Goal: Task Accomplishment & Management: Complete application form

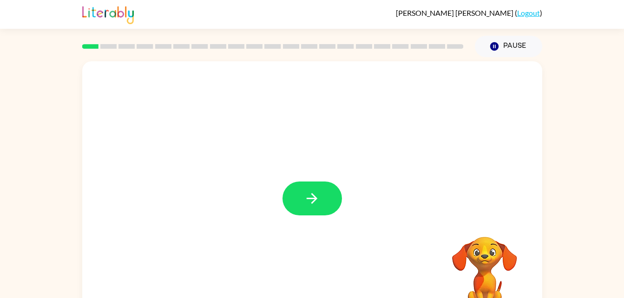
click at [361, 214] on div at bounding box center [312, 193] width 460 height 265
click at [435, 209] on div at bounding box center [312, 193] width 460 height 265
click at [325, 209] on button "button" at bounding box center [312, 199] width 59 height 34
drag, startPoint x: 325, startPoint y: 209, endPoint x: 388, endPoint y: 204, distance: 63.5
click at [388, 204] on div at bounding box center [312, 193] width 460 height 265
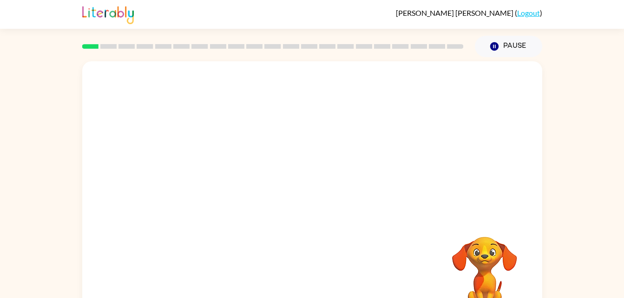
click at [388, 204] on div at bounding box center [312, 193] width 460 height 265
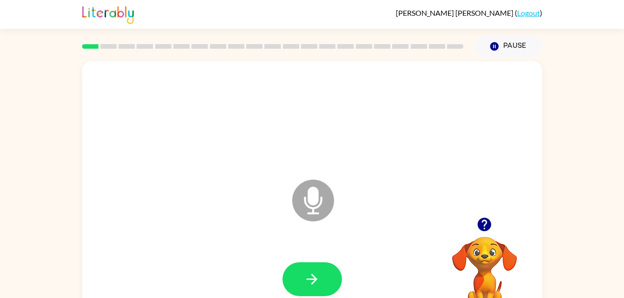
click at [318, 197] on icon "Microphone The Microphone is here when it is your turn to talk" at bounding box center [359, 213] width 139 height 70
click at [322, 269] on button "button" at bounding box center [312, 280] width 59 height 34
click at [317, 210] on icon at bounding box center [313, 201] width 42 height 42
click at [484, 222] on icon "button" at bounding box center [484, 224] width 13 height 13
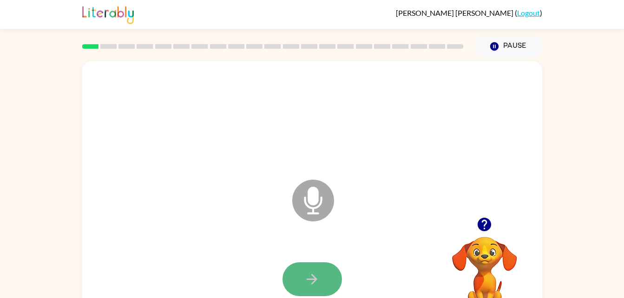
click at [328, 282] on button "button" at bounding box center [312, 280] width 59 height 34
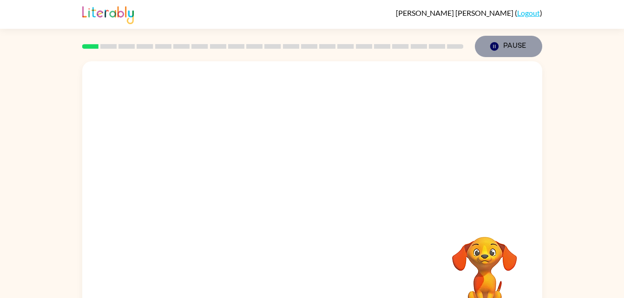
click at [494, 47] on icon "Pause" at bounding box center [494, 46] width 10 height 10
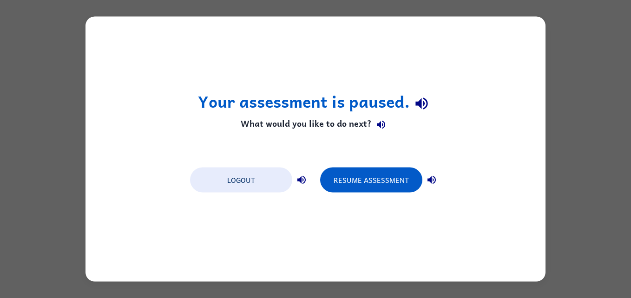
click at [558, 71] on div "Your assessment is paused. What would you like to do next? Logout Resume Assess…" at bounding box center [315, 149] width 631 height 298
click at [399, 187] on button "Resume Assessment" at bounding box center [371, 180] width 102 height 25
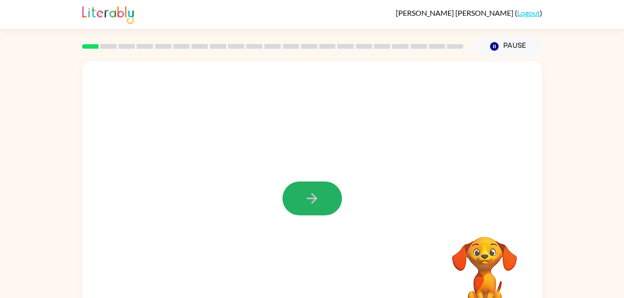
click at [316, 200] on icon "button" at bounding box center [312, 198] width 11 height 11
click at [363, 158] on div at bounding box center [312, 193] width 460 height 265
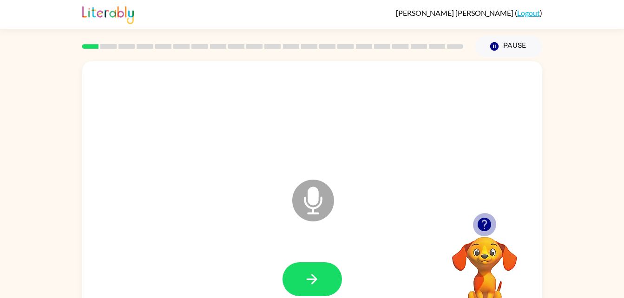
click at [483, 234] on button "button" at bounding box center [485, 225] width 24 height 24
click at [339, 261] on div at bounding box center [313, 280] width 442 height 76
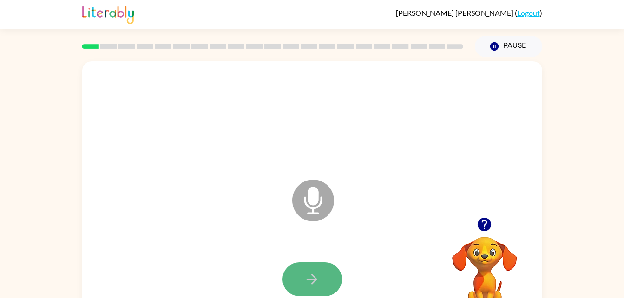
click at [332, 272] on button "button" at bounding box center [312, 280] width 59 height 34
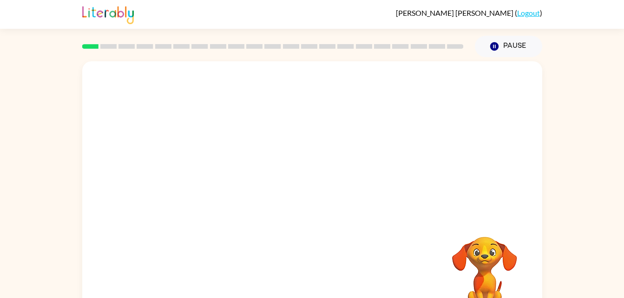
click at [332, 272] on div "Your browser must support playing .mp4 files to use Literably. Please try using…" at bounding box center [312, 193] width 460 height 265
click at [528, 179] on div at bounding box center [312, 139] width 460 height 156
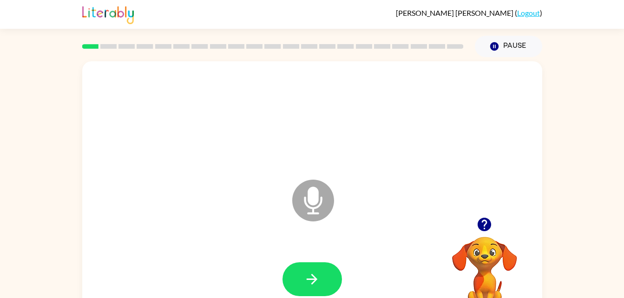
click at [463, 196] on div "Microphone The Microphone is here when it is your turn to talk" at bounding box center [312, 193] width 460 height 265
click at [486, 222] on icon "button" at bounding box center [484, 225] width 16 height 16
click at [310, 272] on icon "button" at bounding box center [312, 279] width 16 height 16
click at [319, 266] on button "button" at bounding box center [312, 280] width 59 height 34
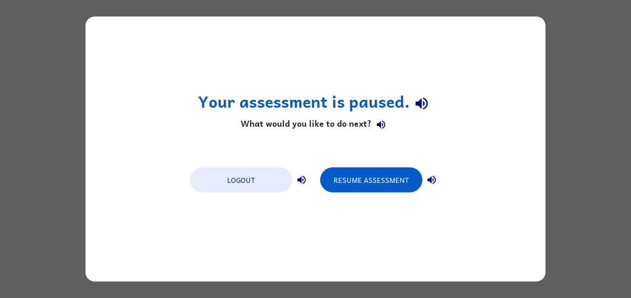
click at [601, 97] on div "Your assessment is paused. What would you like to do next? Logout Resume Assess…" at bounding box center [315, 149] width 631 height 298
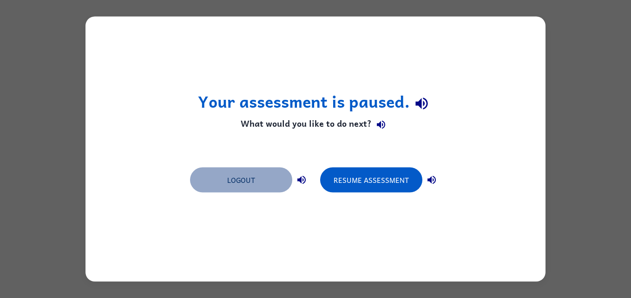
click at [278, 176] on button "Logout" at bounding box center [241, 180] width 102 height 25
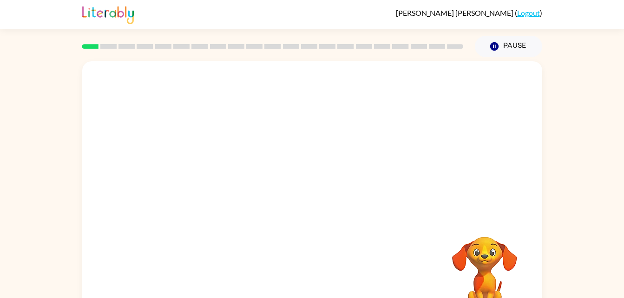
click at [404, 80] on div at bounding box center [312, 139] width 460 height 156
click at [326, 209] on button "button" at bounding box center [312, 199] width 59 height 34
click at [330, 192] on button "button" at bounding box center [312, 199] width 59 height 34
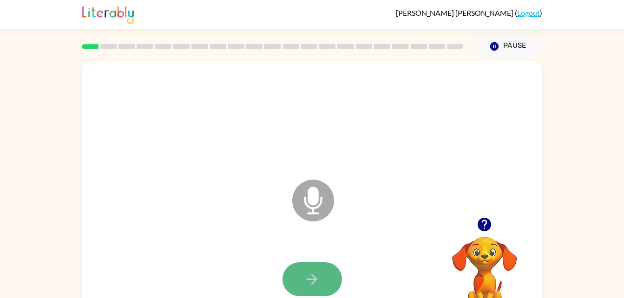
click at [322, 266] on button "button" at bounding box center [312, 280] width 59 height 34
drag, startPoint x: 314, startPoint y: 280, endPoint x: 218, endPoint y: 191, distance: 130.2
click at [218, 191] on div "Microphone The Microphone is here when it is your turn to talk" at bounding box center [290, 177] width 397 height 33
drag, startPoint x: 311, startPoint y: 277, endPoint x: 256, endPoint y: 246, distance: 63.2
drag, startPoint x: 256, startPoint y: 246, endPoint x: 333, endPoint y: 272, distance: 82.0
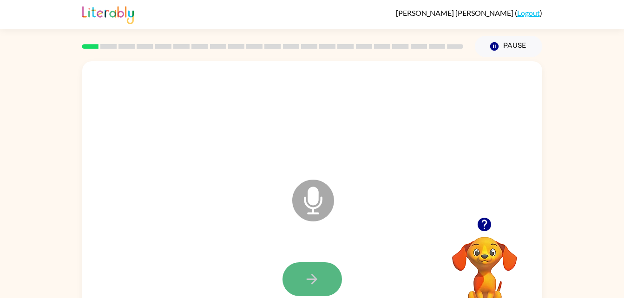
click at [333, 272] on button "button" at bounding box center [312, 280] width 59 height 34
click at [333, 283] on button "button" at bounding box center [312, 280] width 59 height 34
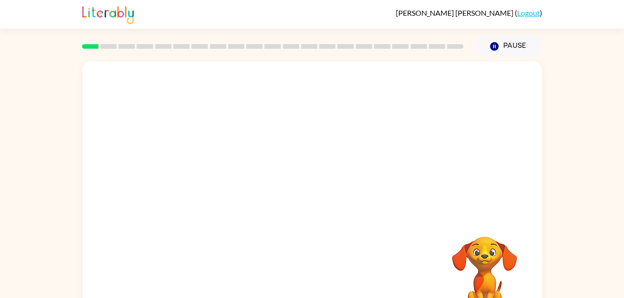
click at [310, 277] on div at bounding box center [313, 280] width 442 height 76
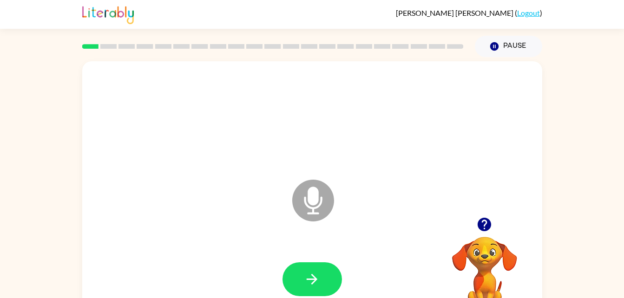
click at [361, 277] on div at bounding box center [313, 280] width 442 height 76
click at [320, 277] on icon "button" at bounding box center [312, 279] width 16 height 16
click at [313, 278] on icon "button" at bounding box center [312, 279] width 16 height 16
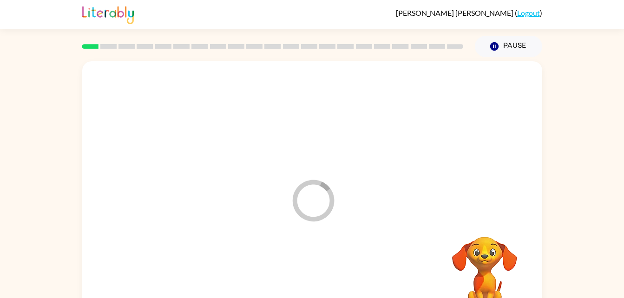
click at [313, 278] on div at bounding box center [313, 280] width 442 height 76
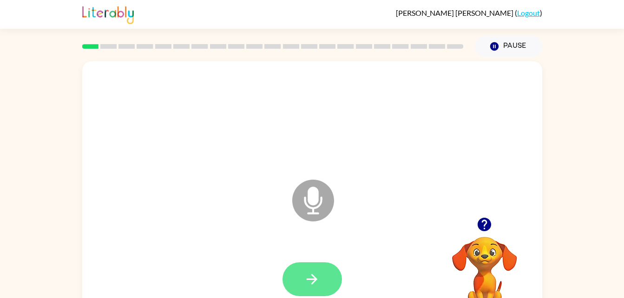
click at [298, 270] on button "button" at bounding box center [312, 280] width 59 height 34
click at [320, 286] on icon "button" at bounding box center [312, 279] width 16 height 16
click at [318, 283] on icon "button" at bounding box center [312, 279] width 16 height 16
click at [312, 277] on icon "button" at bounding box center [312, 279] width 16 height 16
click at [309, 259] on div at bounding box center [313, 280] width 442 height 76
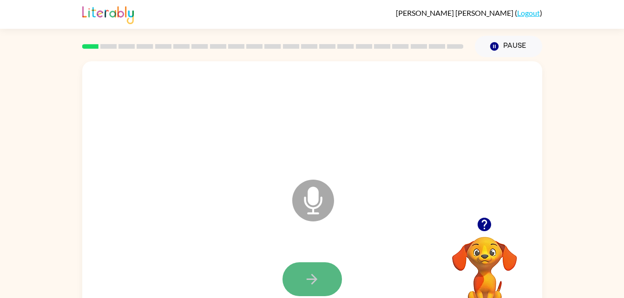
click at [320, 278] on button "button" at bounding box center [312, 280] width 59 height 34
drag, startPoint x: 318, startPoint y: 280, endPoint x: 104, endPoint y: 221, distance: 222.4
click at [104, 221] on div "Microphone The Microphone is here when it is your turn to talk" at bounding box center [312, 193] width 460 height 265
drag, startPoint x: 47, startPoint y: 188, endPoint x: 228, endPoint y: 187, distance: 180.8
click at [50, 188] on div "Microphone The Microphone is here when it is your turn to talk Your browser mus…" at bounding box center [312, 192] width 624 height 270
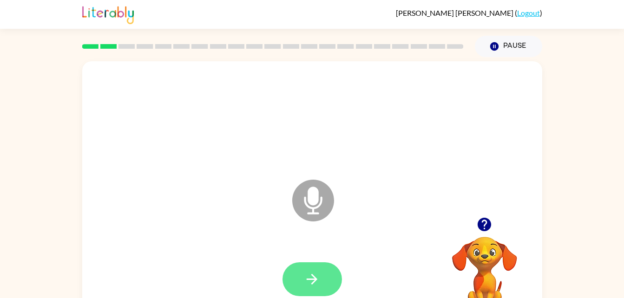
click at [331, 283] on button "button" at bounding box center [312, 280] width 59 height 34
click at [330, 282] on button "button" at bounding box center [312, 280] width 59 height 34
click at [310, 274] on icon "button" at bounding box center [312, 279] width 16 height 16
click at [337, 266] on div at bounding box center [312, 280] width 59 height 34
click at [325, 288] on button "button" at bounding box center [312, 280] width 59 height 34
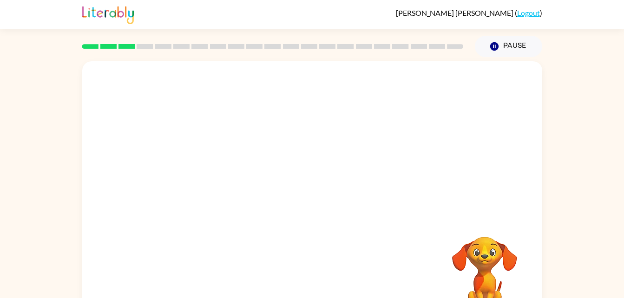
click at [325, 288] on div at bounding box center [313, 280] width 442 height 76
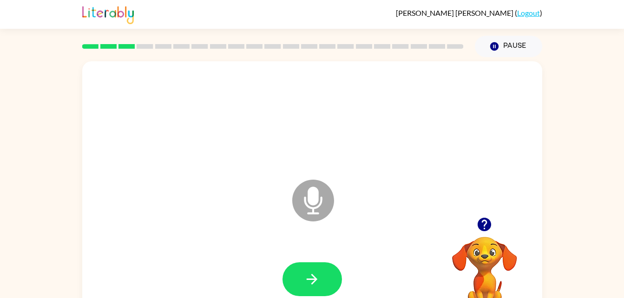
drag, startPoint x: 364, startPoint y: 252, endPoint x: 230, endPoint y: 215, distance: 139.4
click at [230, 215] on div "Microphone The Microphone is here when it is your turn to talk" at bounding box center [312, 193] width 460 height 265
click at [311, 268] on button "button" at bounding box center [312, 280] width 59 height 34
click at [482, 217] on icon "button" at bounding box center [484, 225] width 16 height 16
click at [325, 280] on button "button" at bounding box center [312, 280] width 59 height 34
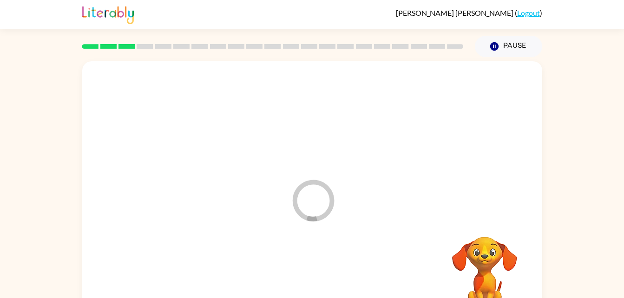
click at [325, 280] on div at bounding box center [313, 280] width 442 height 76
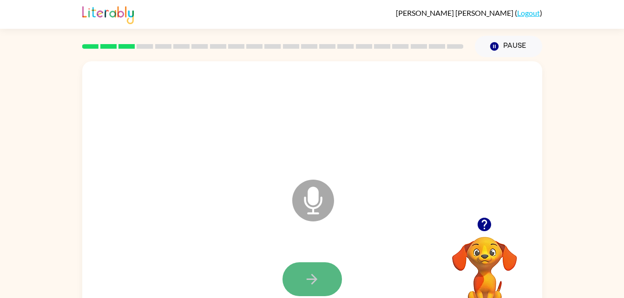
click at [331, 288] on button "button" at bounding box center [312, 280] width 59 height 34
click at [309, 280] on icon "button" at bounding box center [312, 279] width 11 height 11
click at [301, 272] on button "button" at bounding box center [312, 280] width 59 height 34
click at [313, 254] on div at bounding box center [313, 280] width 442 height 76
click at [322, 283] on button "button" at bounding box center [312, 280] width 59 height 34
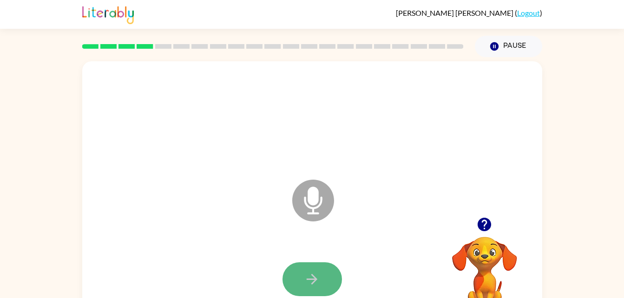
click at [319, 267] on button "button" at bounding box center [312, 280] width 59 height 34
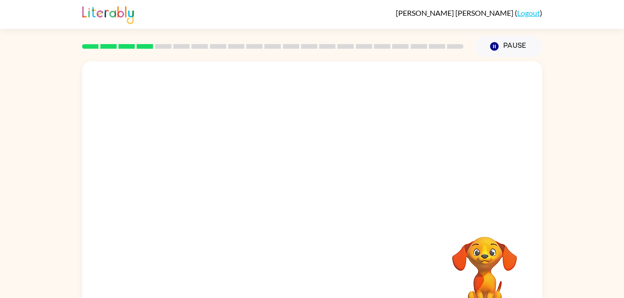
scroll to position [2, 0]
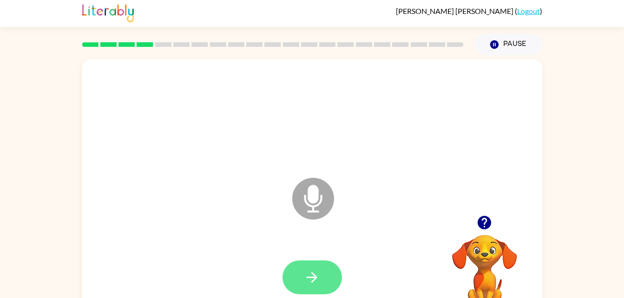
click at [312, 273] on icon "button" at bounding box center [312, 277] width 11 height 11
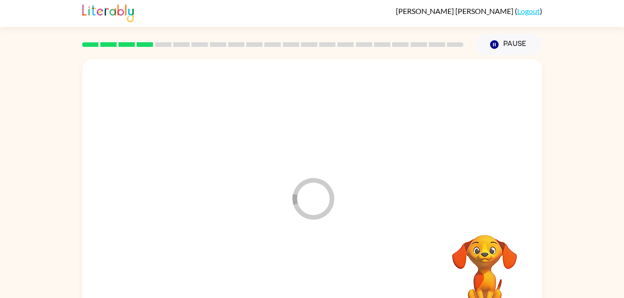
click at [319, 267] on div at bounding box center [313, 278] width 442 height 76
click at [402, 245] on div at bounding box center [313, 278] width 442 height 76
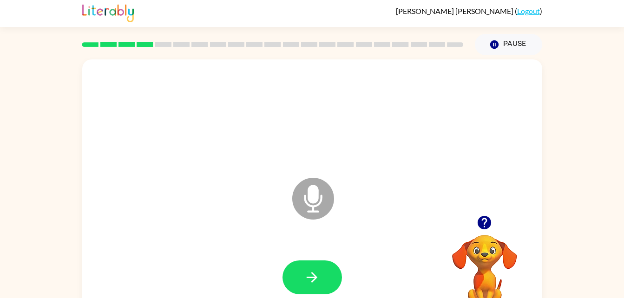
click at [211, 283] on div at bounding box center [313, 278] width 442 height 76
click at [303, 264] on button "button" at bounding box center [312, 278] width 59 height 34
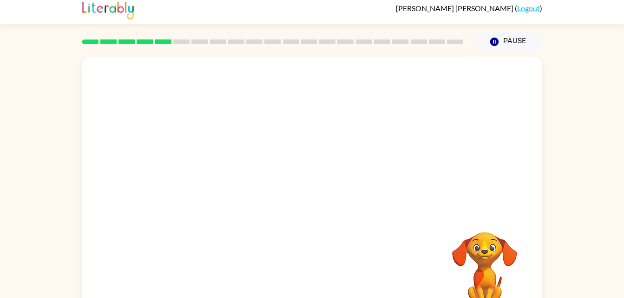
scroll to position [4, 0]
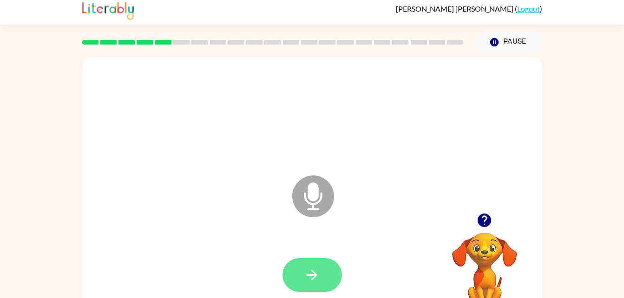
click at [323, 274] on button "button" at bounding box center [312, 275] width 59 height 34
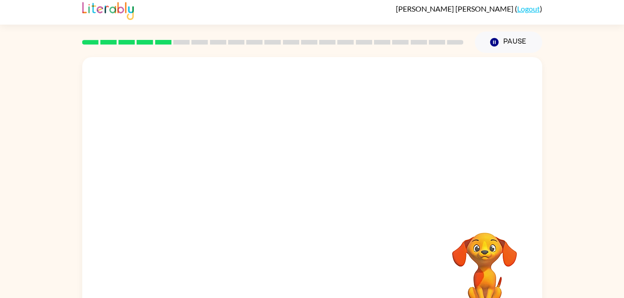
drag, startPoint x: 322, startPoint y: 268, endPoint x: 367, endPoint y: 272, distance: 45.3
click at [367, 272] on div at bounding box center [313, 275] width 442 height 76
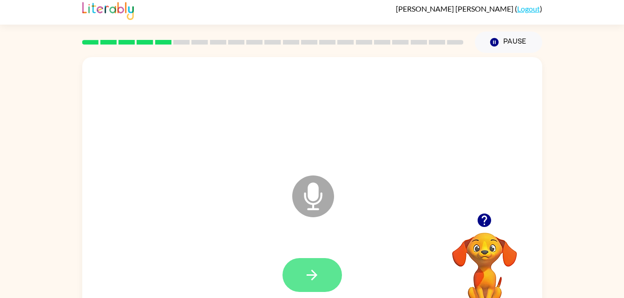
click at [310, 281] on icon "button" at bounding box center [312, 275] width 16 height 16
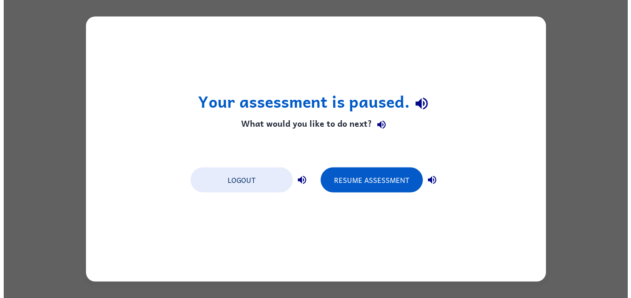
scroll to position [0, 0]
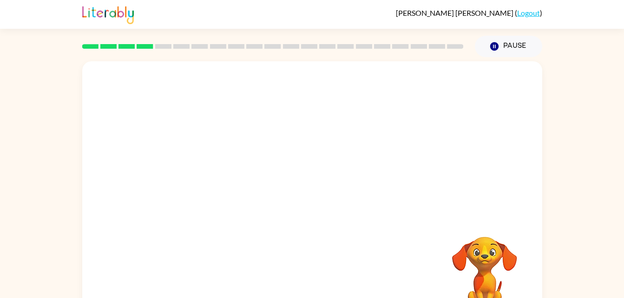
drag, startPoint x: 0, startPoint y: 0, endPoint x: 218, endPoint y: 177, distance: 281.2
click at [218, 177] on div at bounding box center [290, 177] width 397 height 33
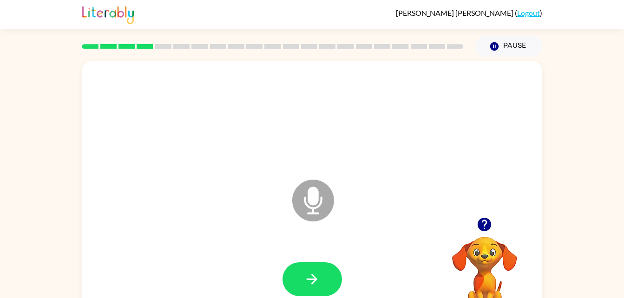
click at [343, 298] on div at bounding box center [313, 280] width 442 height 76
click at [324, 286] on button "button" at bounding box center [312, 280] width 59 height 34
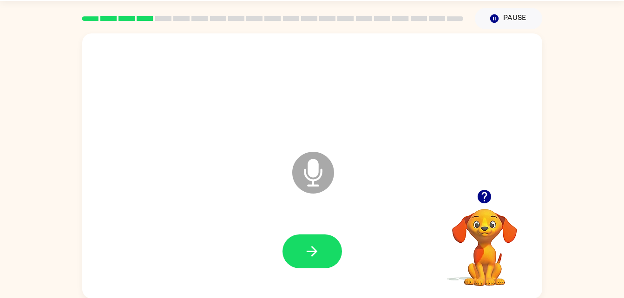
scroll to position [28, 0]
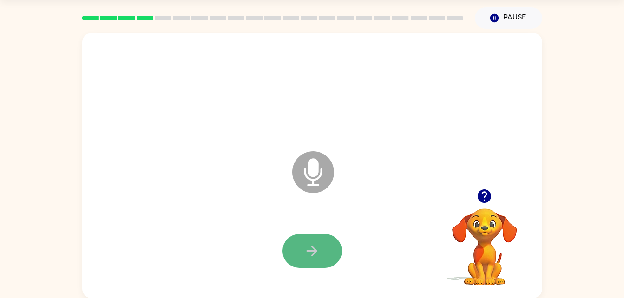
click at [324, 258] on button "button" at bounding box center [312, 251] width 59 height 34
click at [320, 264] on button "button" at bounding box center [312, 251] width 59 height 34
click at [320, 256] on icon "button" at bounding box center [312, 251] width 16 height 16
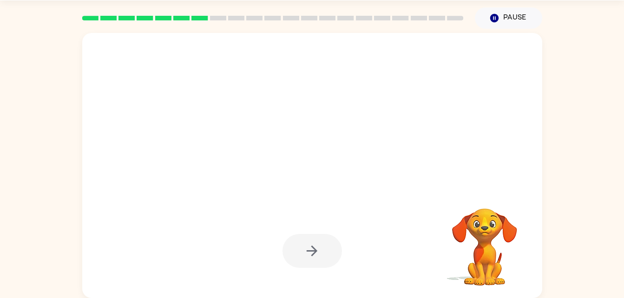
click at [309, 243] on div at bounding box center [312, 251] width 59 height 34
click at [311, 255] on div at bounding box center [312, 251] width 59 height 34
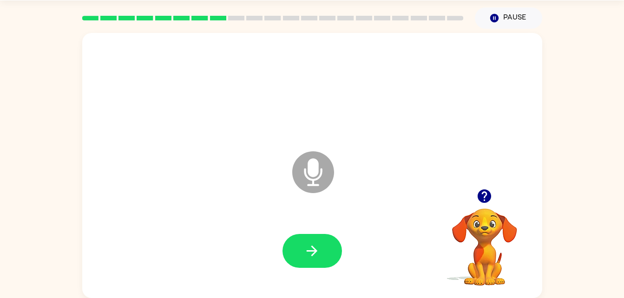
drag, startPoint x: 311, startPoint y: 255, endPoint x: 631, endPoint y: 197, distance: 325.0
click at [310, 256] on icon "button" at bounding box center [312, 251] width 16 height 16
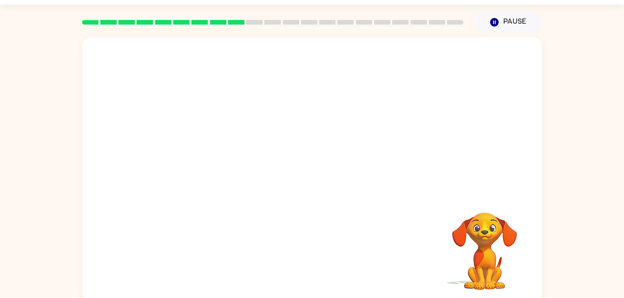
scroll to position [23, 0]
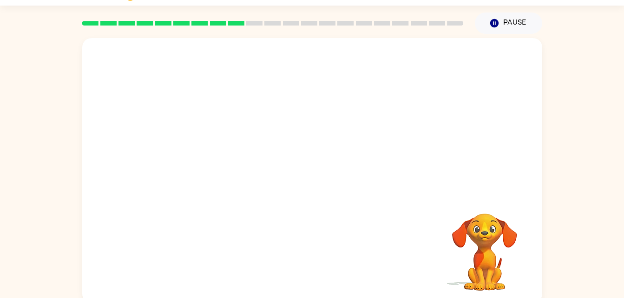
click at [166, 179] on div at bounding box center [312, 170] width 460 height 265
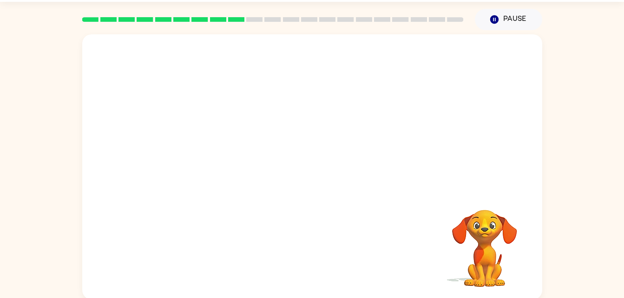
scroll to position [28, 0]
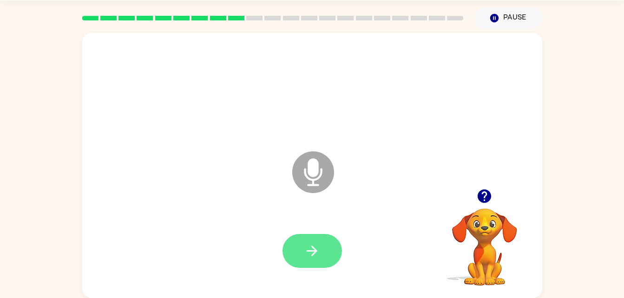
click at [293, 248] on button "button" at bounding box center [312, 251] width 59 height 34
click at [294, 257] on button "button" at bounding box center [312, 251] width 59 height 34
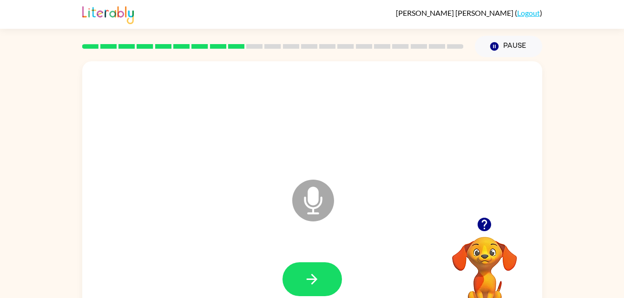
click at [316, 216] on icon at bounding box center [313, 201] width 42 height 42
click at [315, 267] on button "button" at bounding box center [312, 280] width 59 height 34
click at [315, 268] on button "button" at bounding box center [312, 280] width 59 height 34
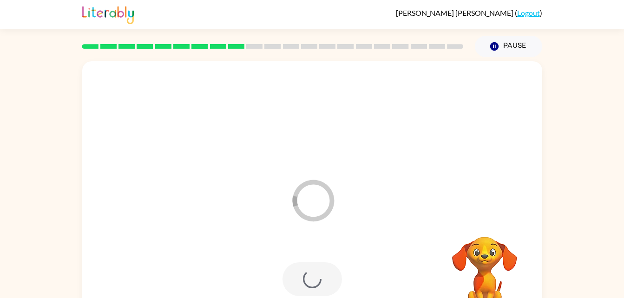
drag, startPoint x: 322, startPoint y: 244, endPoint x: 365, endPoint y: 224, distance: 47.4
click at [316, 247] on div at bounding box center [313, 280] width 442 height 76
click at [301, 241] on div "Loader Your response is being sent to our graders" at bounding box center [312, 193] width 460 height 265
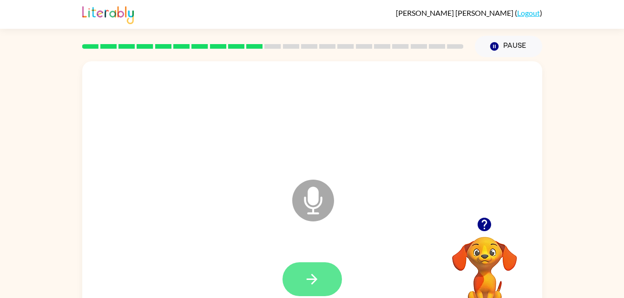
drag, startPoint x: 327, startPoint y: 237, endPoint x: 313, endPoint y: 272, distance: 37.1
drag, startPoint x: 313, startPoint y: 272, endPoint x: 335, endPoint y: 290, distance: 28.7
drag, startPoint x: 335, startPoint y: 290, endPoint x: 315, endPoint y: 269, distance: 29.3
click at [315, 269] on button "button" at bounding box center [312, 280] width 59 height 34
click at [310, 279] on icon "button" at bounding box center [312, 279] width 11 height 11
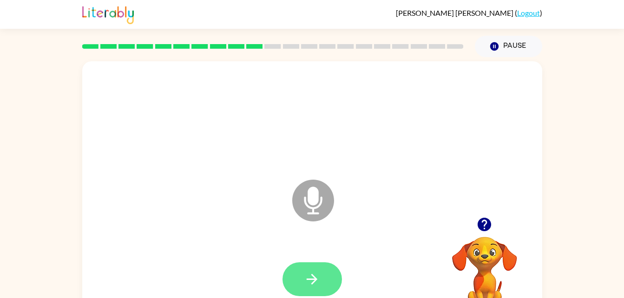
click at [331, 286] on button "button" at bounding box center [312, 280] width 59 height 34
click at [81, 50] on div at bounding box center [273, 46] width 393 height 33
click at [332, 284] on button "button" at bounding box center [312, 280] width 59 height 34
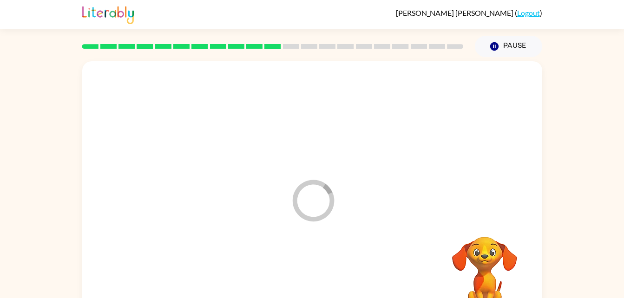
drag, startPoint x: 335, startPoint y: 280, endPoint x: 494, endPoint y: 217, distance: 171.3
click at [529, 207] on div "Loader Your response is being sent to our graders" at bounding box center [312, 193] width 460 height 265
drag, startPoint x: 494, startPoint y: 217, endPoint x: 371, endPoint y: 303, distance: 150.6
click at [371, 298] on html "[PERSON_NAME] ( Logout ) Pause Pause Loader Your response is being sent to our …" at bounding box center [312, 163] width 624 height 327
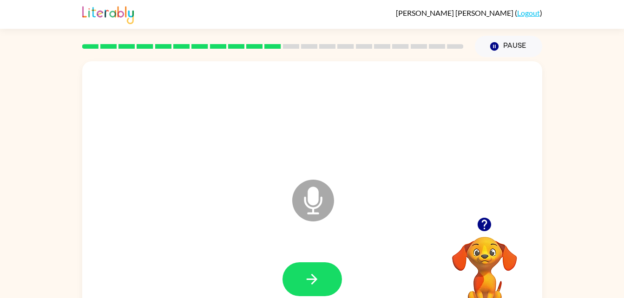
drag, startPoint x: 481, startPoint y: 244, endPoint x: 618, endPoint y: 99, distance: 199.2
click at [618, 99] on div "Microphone The Microphone is here when it is your turn to talk Your browser mus…" at bounding box center [312, 192] width 624 height 270
click at [483, 224] on icon "button" at bounding box center [484, 224] width 13 height 13
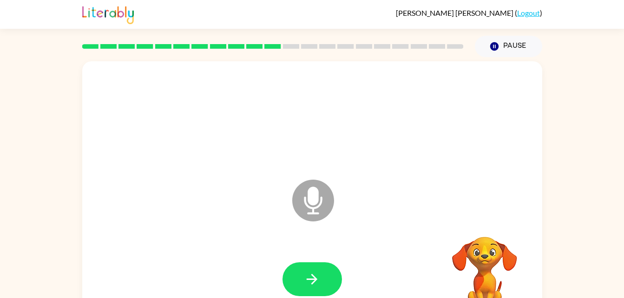
click at [482, 237] on div "Your browser must support playing .mp4 files to use Literably. Please try using…" at bounding box center [484, 276] width 93 height 79
click at [482, 225] on icon "button" at bounding box center [484, 224] width 13 height 13
click at [330, 272] on button "button" at bounding box center [312, 280] width 59 height 34
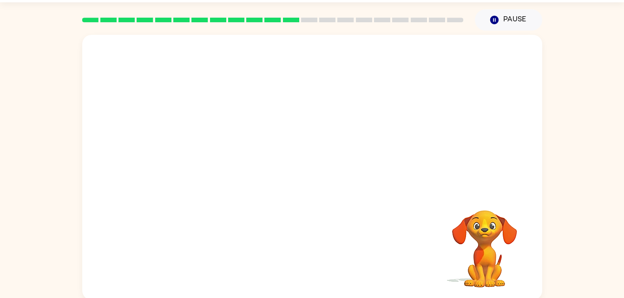
scroll to position [28, 0]
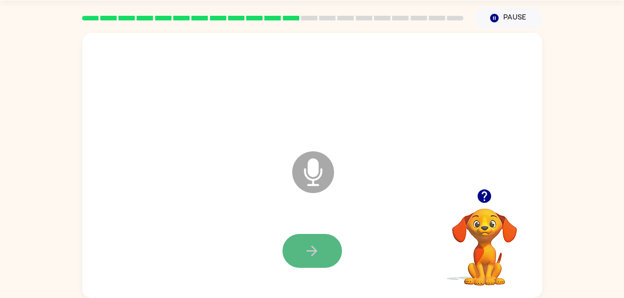
click at [310, 250] on icon "button" at bounding box center [312, 251] width 16 height 16
click at [315, 255] on icon "button" at bounding box center [312, 251] width 16 height 16
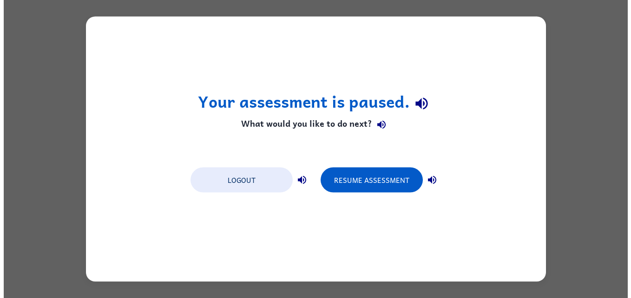
scroll to position [0, 0]
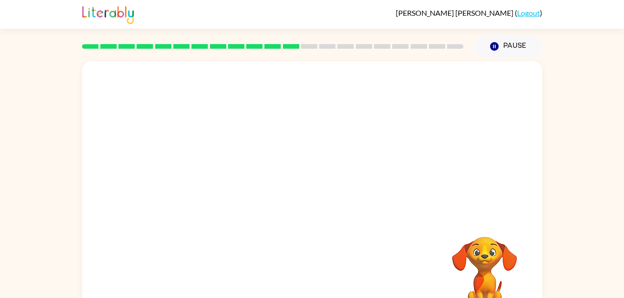
click at [279, 57] on div at bounding box center [273, 46] width 393 height 33
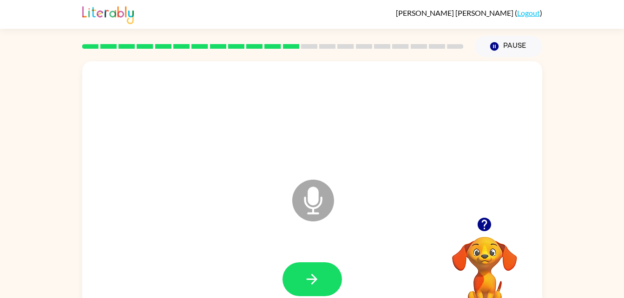
click at [295, 45] on rect at bounding box center [291, 46] width 16 height 5
click at [160, 66] on div "Microphone The Microphone is here when it is your turn to talk" at bounding box center [312, 193] width 460 height 265
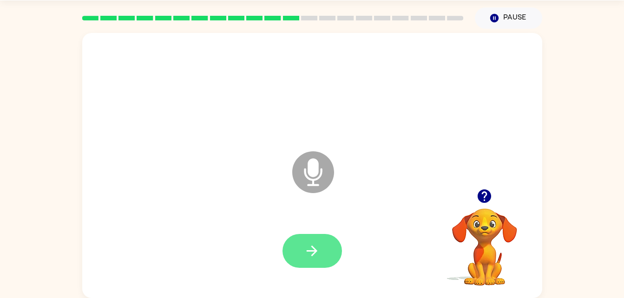
click at [309, 251] on icon "button" at bounding box center [312, 251] width 11 height 11
drag, startPoint x: 309, startPoint y: 251, endPoint x: 289, endPoint y: 219, distance: 38.0
click at [289, 219] on div at bounding box center [313, 251] width 442 height 76
click at [309, 240] on button "button" at bounding box center [312, 251] width 59 height 34
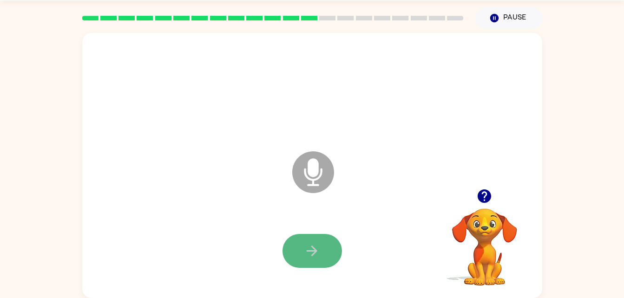
click at [326, 248] on button "button" at bounding box center [312, 251] width 59 height 34
click at [319, 244] on icon "button" at bounding box center [312, 251] width 16 height 16
drag, startPoint x: 319, startPoint y: 244, endPoint x: 355, endPoint y: 249, distance: 36.1
click at [355, 249] on div at bounding box center [313, 251] width 442 height 76
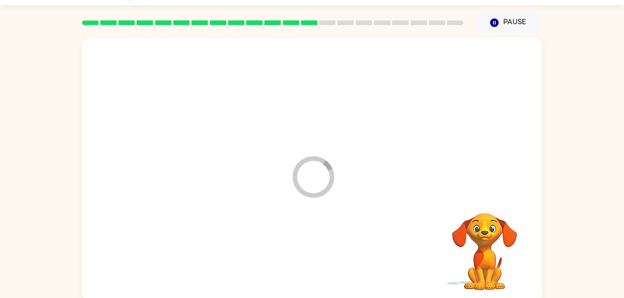
scroll to position [23, 0]
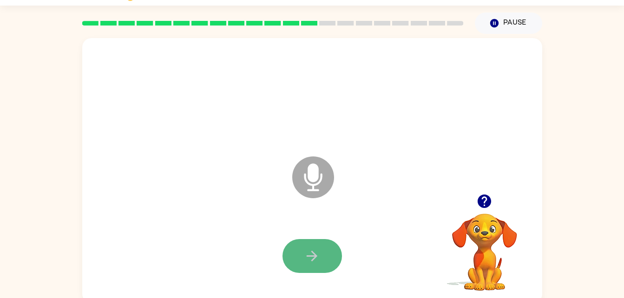
click at [311, 268] on button "button" at bounding box center [312, 256] width 59 height 34
click at [318, 264] on icon "button" at bounding box center [312, 256] width 16 height 16
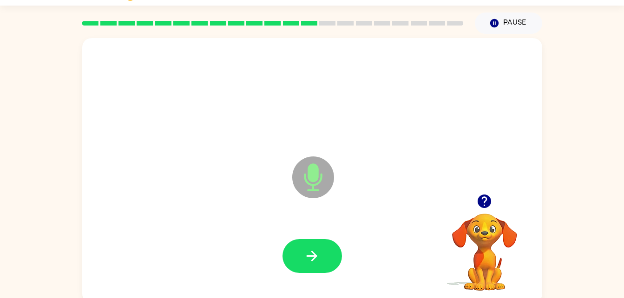
click at [415, 31] on div at bounding box center [273, 23] width 393 height 33
click at [319, 177] on icon at bounding box center [313, 178] width 42 height 42
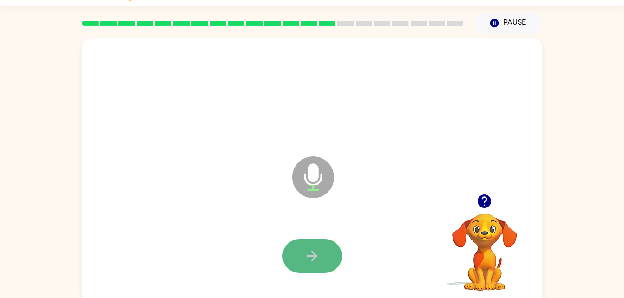
click at [325, 247] on button "button" at bounding box center [312, 256] width 59 height 34
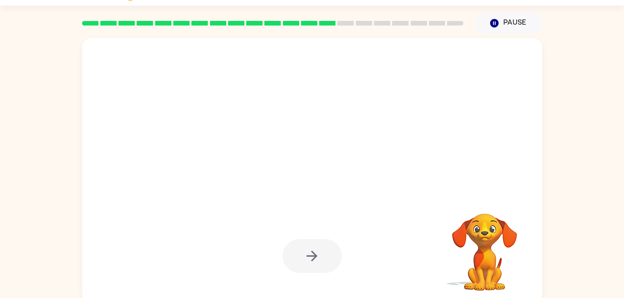
scroll to position [0, 0]
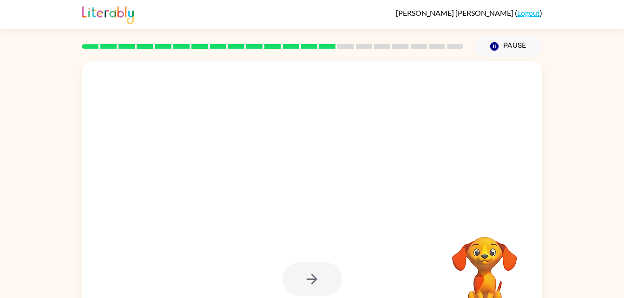
click at [268, 138] on div at bounding box center [313, 118] width 442 height 76
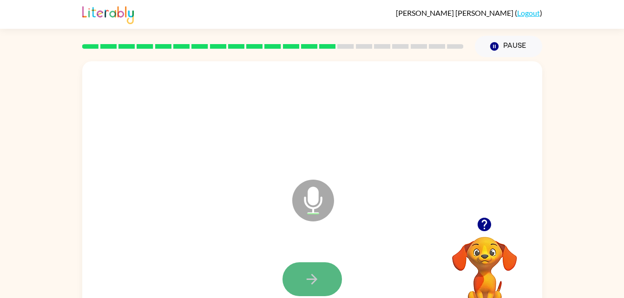
click at [338, 270] on button "button" at bounding box center [312, 280] width 59 height 34
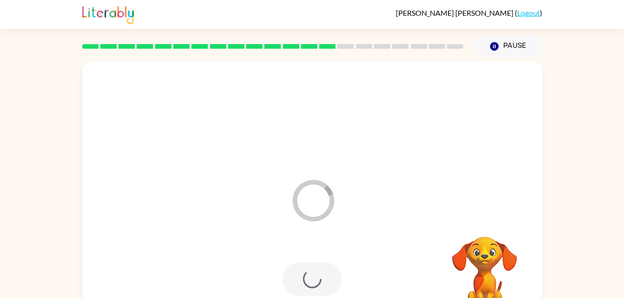
scroll to position [3, 0]
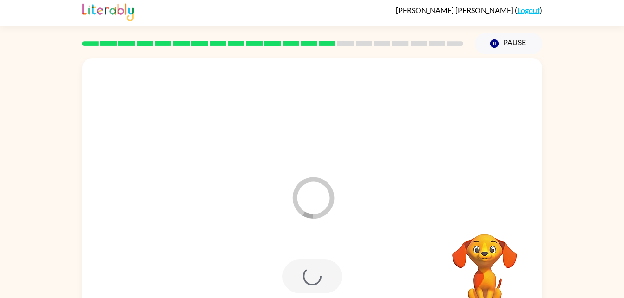
drag, startPoint x: 420, startPoint y: 205, endPoint x: 496, endPoint y: 217, distance: 77.2
click at [455, 205] on div "Loader Your response is being sent to our graders" at bounding box center [312, 191] width 460 height 265
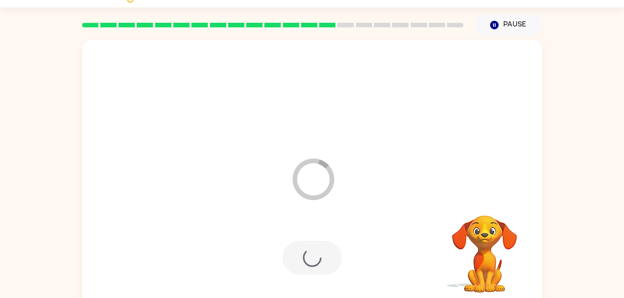
scroll to position [28, 0]
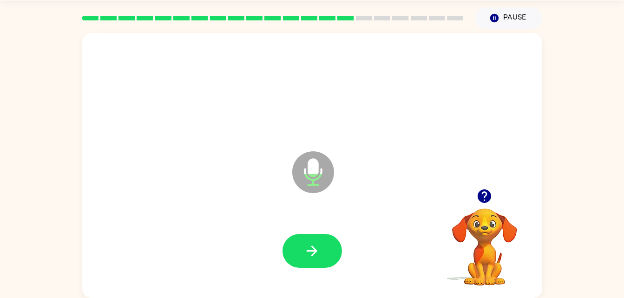
click at [340, 234] on div at bounding box center [312, 251] width 59 height 34
click at [336, 239] on button "button" at bounding box center [312, 251] width 59 height 34
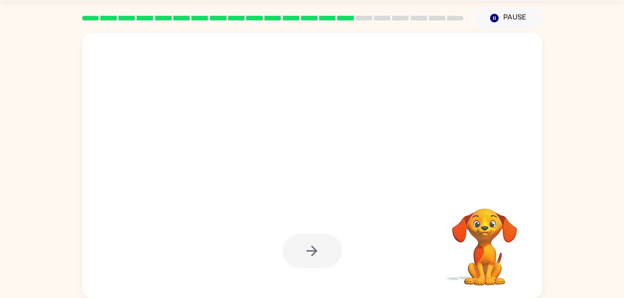
click at [474, 226] on video "Your browser must support playing .mp4 files to use Literably. Please try using…" at bounding box center [484, 240] width 93 height 93
click at [483, 228] on video "Your browser must support playing .mp4 files to use Literably. Please try using…" at bounding box center [484, 240] width 93 height 93
click at [276, 273] on div at bounding box center [313, 251] width 442 height 76
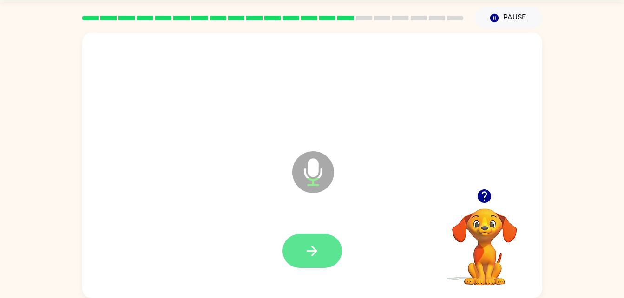
click at [304, 256] on icon "button" at bounding box center [312, 251] width 16 height 16
click at [306, 219] on div at bounding box center [313, 251] width 442 height 76
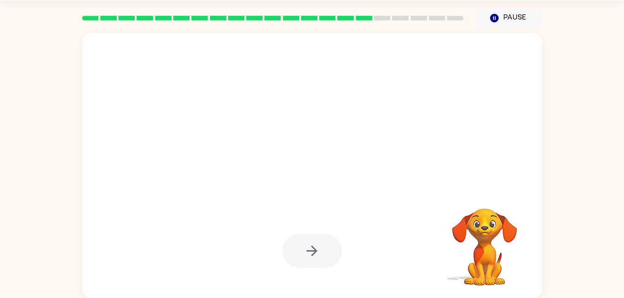
click at [343, 246] on div at bounding box center [313, 251] width 442 height 76
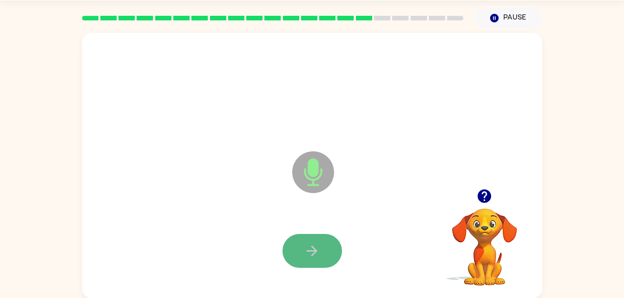
click at [327, 242] on button "button" at bounding box center [312, 251] width 59 height 34
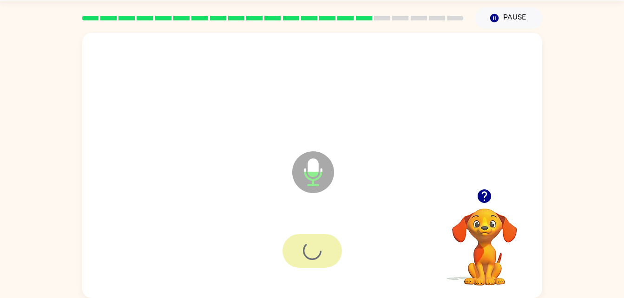
click at [327, 242] on div at bounding box center [312, 251] width 59 height 34
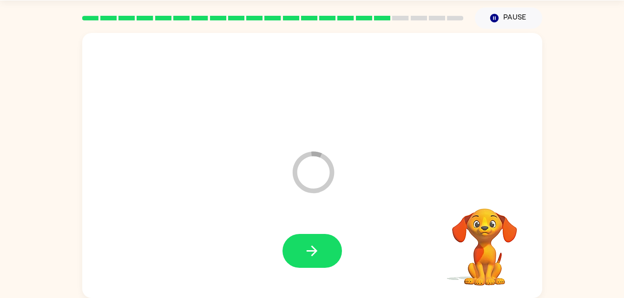
click at [473, 221] on video "Your browser must support playing .mp4 files to use Literably. Please try using…" at bounding box center [484, 240] width 93 height 93
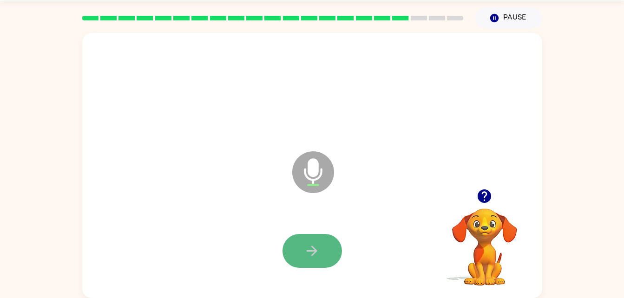
click at [330, 246] on button "button" at bounding box center [312, 251] width 59 height 34
click at [328, 175] on icon at bounding box center [313, 173] width 42 height 42
drag, startPoint x: 328, startPoint y: 175, endPoint x: 336, endPoint y: 190, distance: 17.3
click at [339, 194] on icon "Microphone The Microphone is here when it is your turn to talk" at bounding box center [359, 184] width 139 height 70
click at [296, 236] on button "button" at bounding box center [312, 251] width 59 height 34
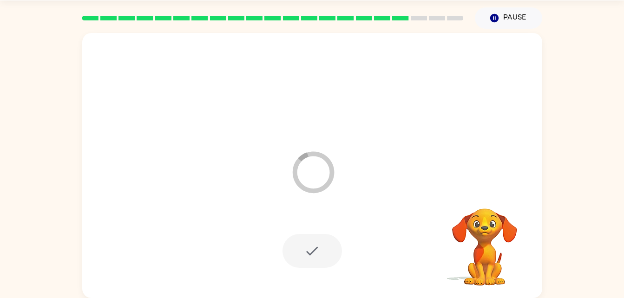
drag, startPoint x: 448, startPoint y: 243, endPoint x: 392, endPoint y: 239, distance: 55.5
click at [440, 243] on video "Your browser must support playing .mp4 files to use Literably. Please try using…" at bounding box center [484, 240] width 93 height 93
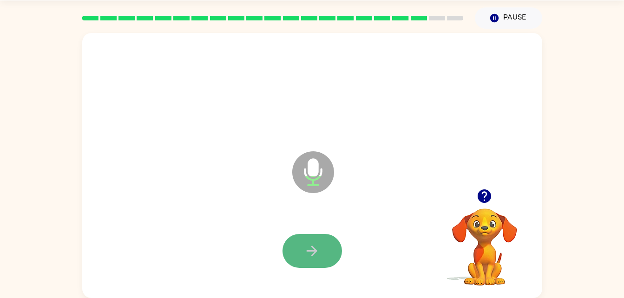
click at [330, 243] on button "button" at bounding box center [312, 251] width 59 height 34
click at [304, 241] on button "button" at bounding box center [312, 251] width 59 height 34
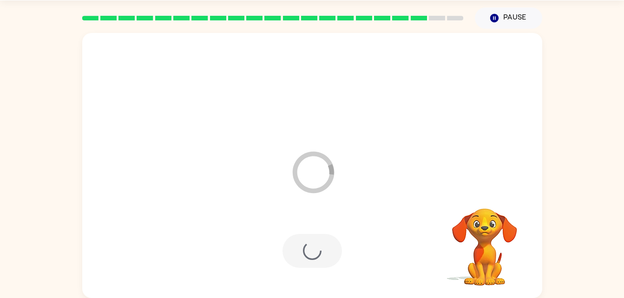
click at [304, 241] on div at bounding box center [312, 251] width 59 height 34
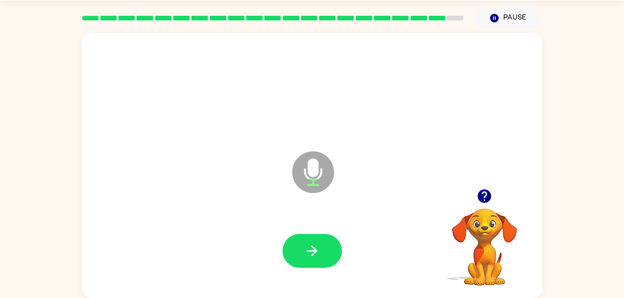
drag, startPoint x: 304, startPoint y: 241, endPoint x: 325, endPoint y: 259, distance: 27.7
click at [325, 259] on button "button" at bounding box center [312, 251] width 59 height 34
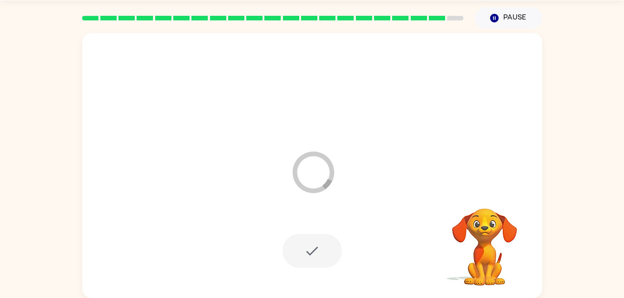
scroll to position [12, 0]
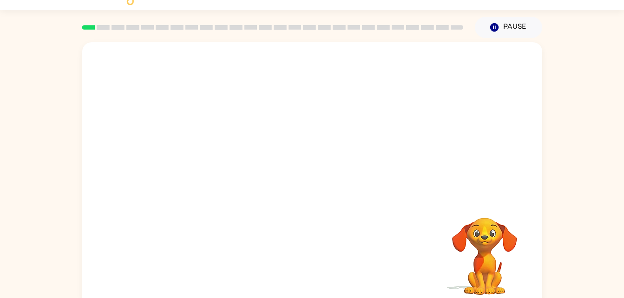
scroll to position [28, 0]
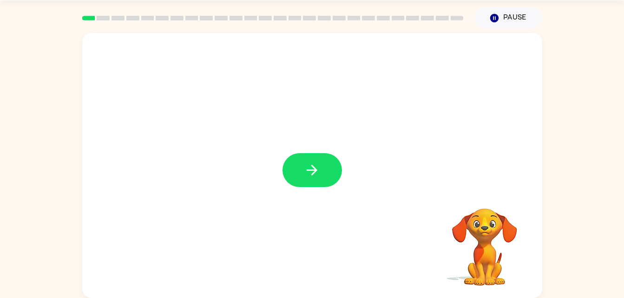
click at [249, 150] on div at bounding box center [312, 165] width 460 height 265
click at [195, 137] on div at bounding box center [312, 165] width 460 height 265
click at [330, 162] on button "button" at bounding box center [312, 170] width 59 height 34
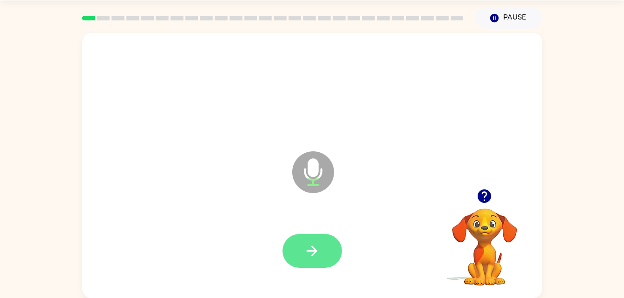
click at [313, 237] on button "button" at bounding box center [312, 251] width 59 height 34
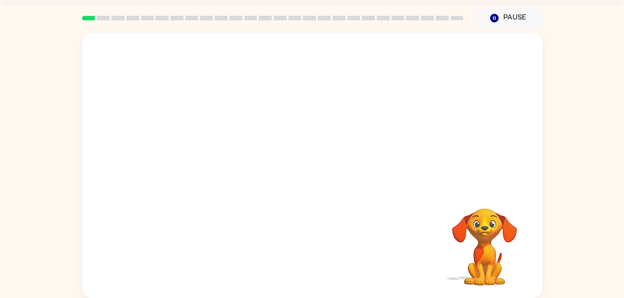
click at [238, 176] on div at bounding box center [312, 111] width 460 height 156
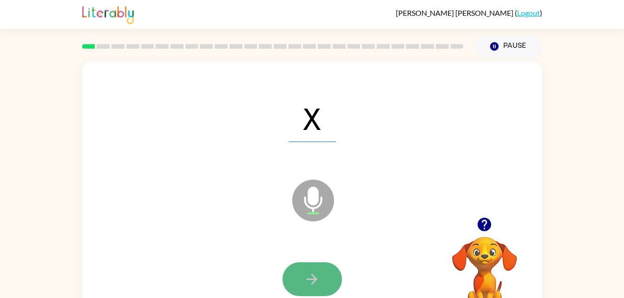
click at [308, 278] on icon "button" at bounding box center [312, 279] width 16 height 16
click at [323, 277] on button "button" at bounding box center [312, 280] width 59 height 34
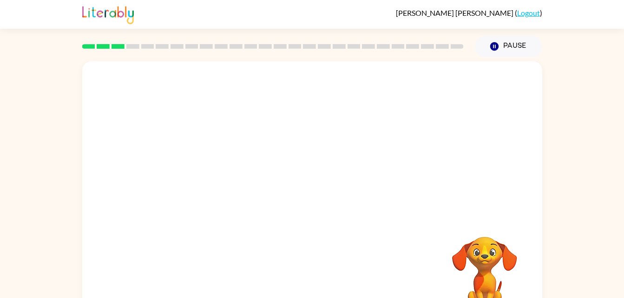
scroll to position [28, 0]
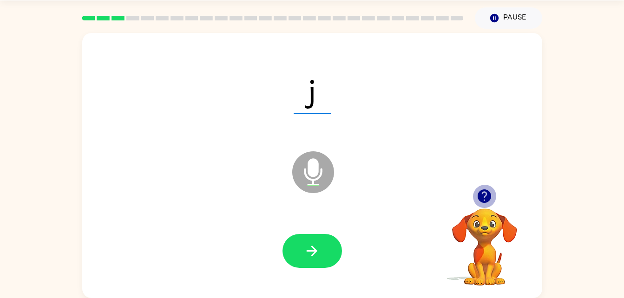
click at [488, 199] on icon "button" at bounding box center [484, 196] width 13 height 13
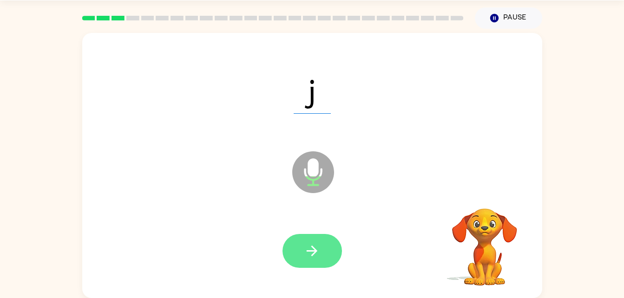
drag, startPoint x: 355, startPoint y: 248, endPoint x: 342, endPoint y: 248, distance: 13.5
click at [342, 248] on div at bounding box center [313, 251] width 442 height 76
click at [325, 251] on button "button" at bounding box center [312, 251] width 59 height 34
click at [308, 254] on icon "button" at bounding box center [312, 251] width 16 height 16
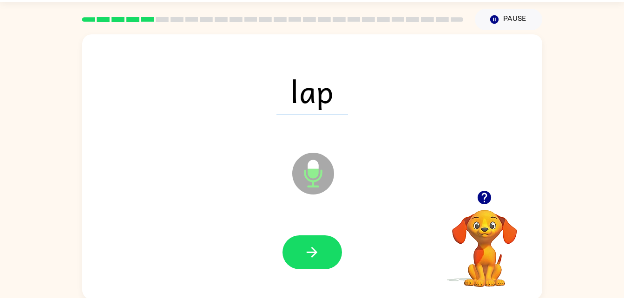
scroll to position [25, 0]
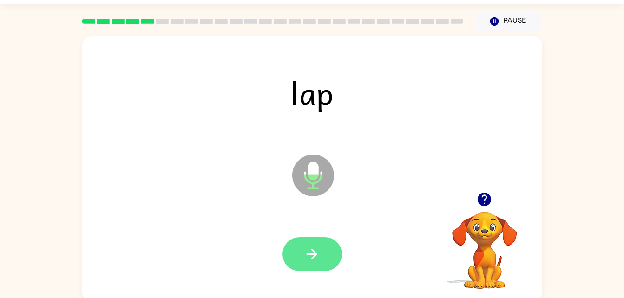
click at [296, 241] on button "button" at bounding box center [312, 254] width 59 height 34
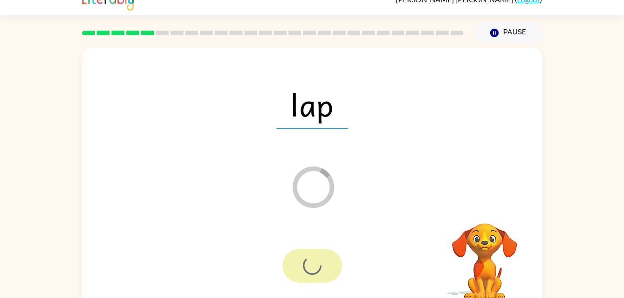
scroll to position [16, 0]
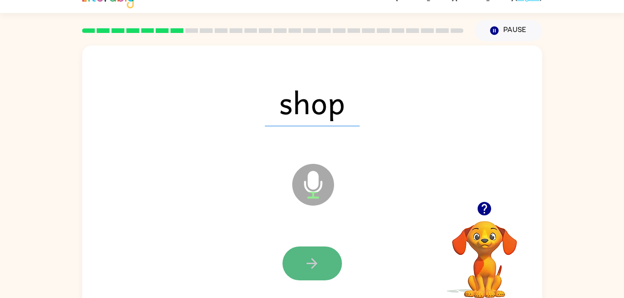
click at [315, 247] on button "button" at bounding box center [312, 264] width 59 height 34
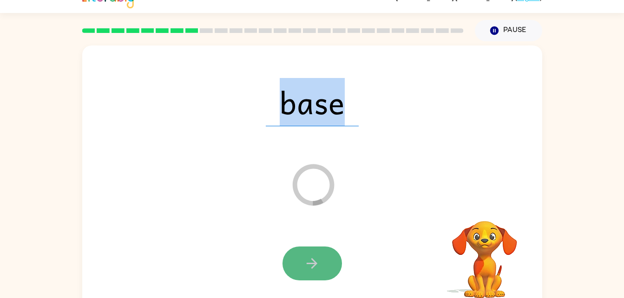
click at [323, 266] on button "button" at bounding box center [312, 264] width 59 height 34
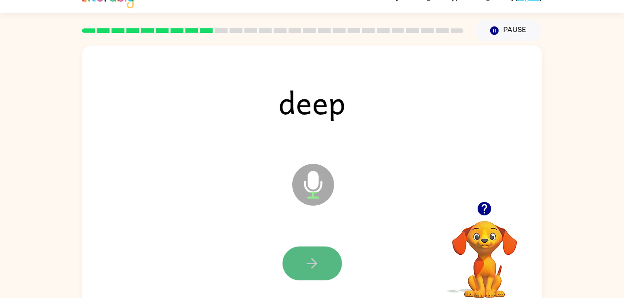
click at [312, 250] on button "button" at bounding box center [312, 264] width 59 height 34
click at [312, 250] on div at bounding box center [312, 264] width 59 height 34
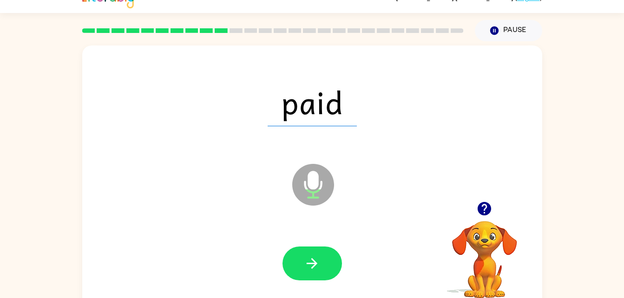
click at [323, 281] on div at bounding box center [313, 264] width 442 height 76
click at [328, 277] on button "button" at bounding box center [312, 264] width 59 height 34
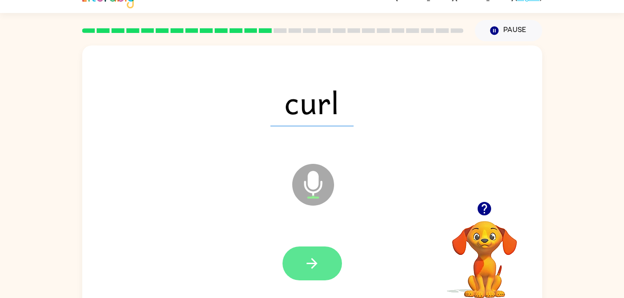
scroll to position [15, 0]
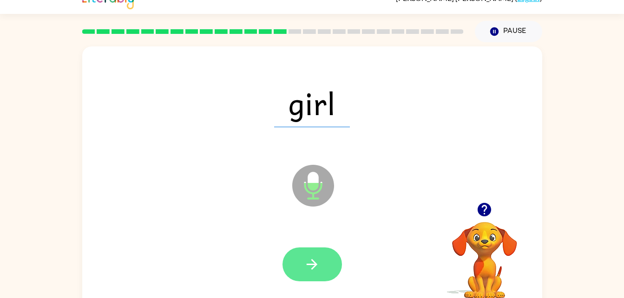
click at [325, 263] on button "button" at bounding box center [312, 265] width 59 height 34
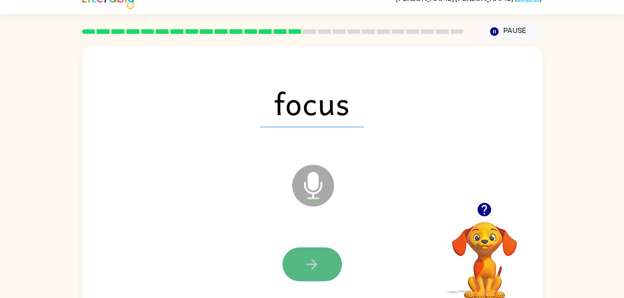
click at [325, 262] on button "button" at bounding box center [312, 265] width 59 height 34
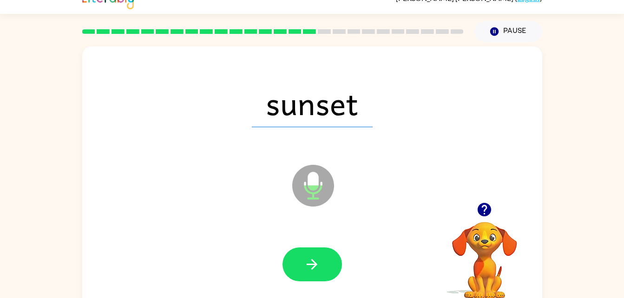
drag, startPoint x: 341, startPoint y: 210, endPoint x: 337, endPoint y: 217, distance: 7.9
click at [337, 217] on icon "Microphone The Microphone is here when it is your turn to talk" at bounding box center [359, 198] width 139 height 70
click at [325, 274] on button "button" at bounding box center [312, 265] width 59 height 34
drag, startPoint x: 324, startPoint y: 278, endPoint x: 581, endPoint y: 125, distance: 299.4
click at [562, 134] on div "beside Microphone The Microphone is here when it is your turn to talk Your brow…" at bounding box center [312, 177] width 624 height 270
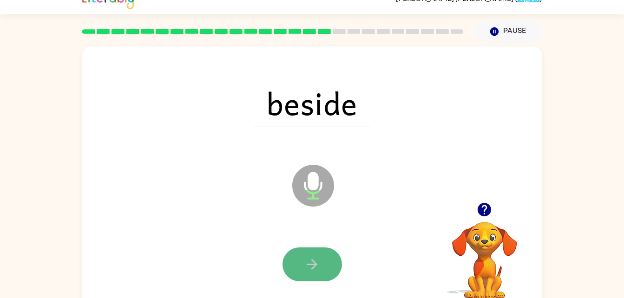
click at [316, 257] on icon "button" at bounding box center [312, 265] width 16 height 16
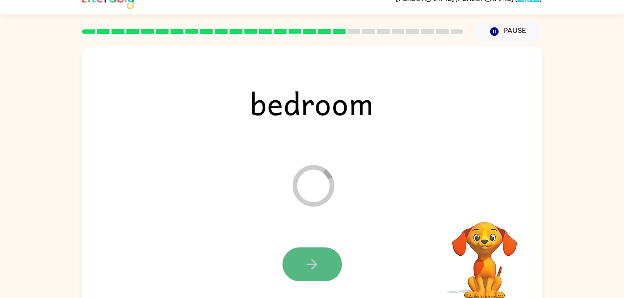
click at [317, 257] on icon "button" at bounding box center [312, 265] width 16 height 16
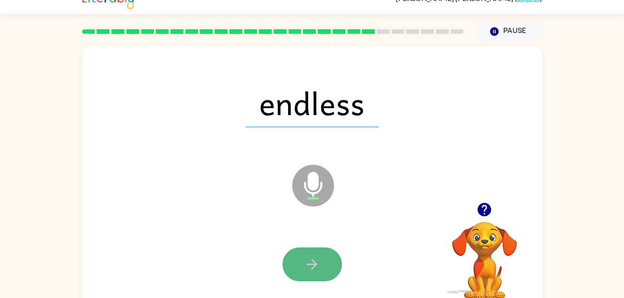
click at [325, 264] on button "button" at bounding box center [312, 265] width 59 height 34
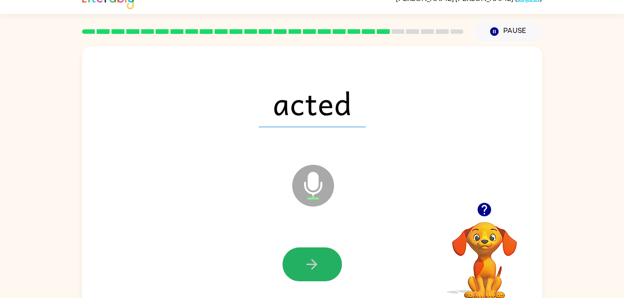
click at [325, 264] on button "button" at bounding box center [312, 265] width 59 height 34
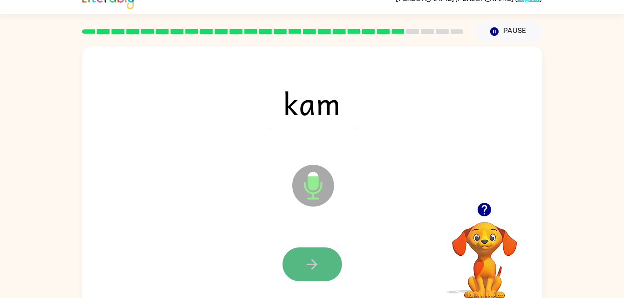
click at [308, 264] on icon "button" at bounding box center [312, 264] width 11 height 11
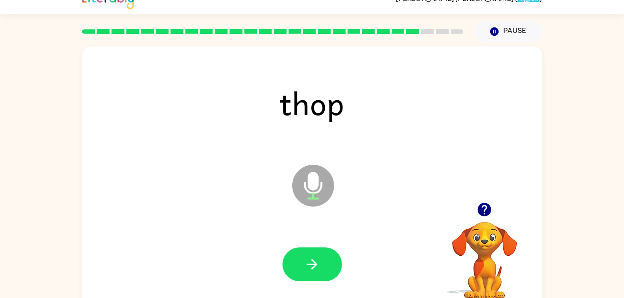
click at [308, 264] on icon "button" at bounding box center [312, 264] width 11 height 11
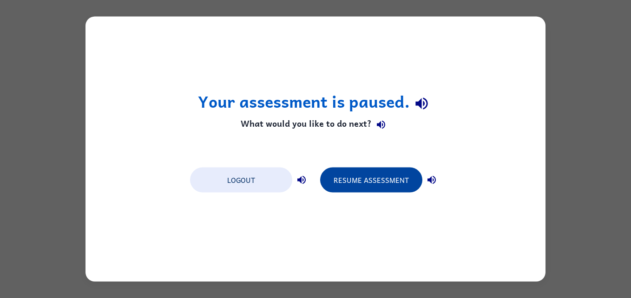
click at [337, 181] on button "Resume Assessment" at bounding box center [371, 180] width 102 height 25
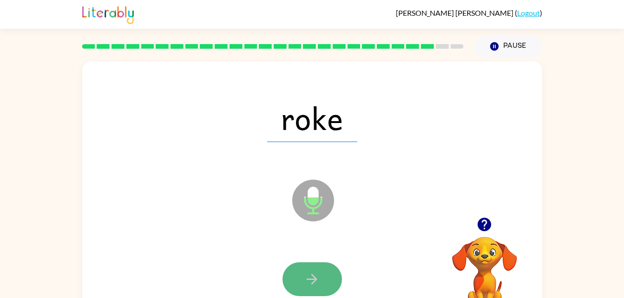
click at [309, 282] on icon "button" at bounding box center [312, 279] width 16 height 16
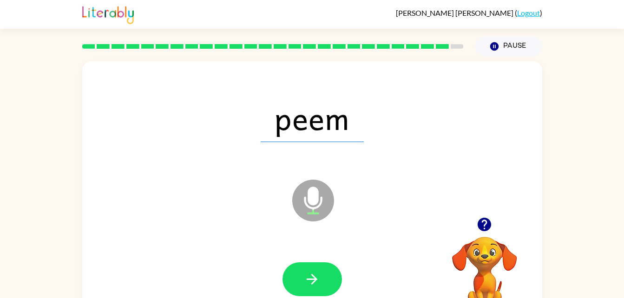
drag, startPoint x: 309, startPoint y: 282, endPoint x: 566, endPoint y: 145, distance: 291.1
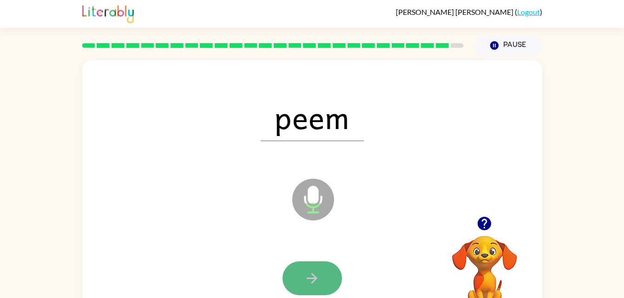
drag, startPoint x: 566, startPoint y: 145, endPoint x: 325, endPoint y: 273, distance: 272.8
click at [325, 273] on button "button" at bounding box center [312, 279] width 59 height 34
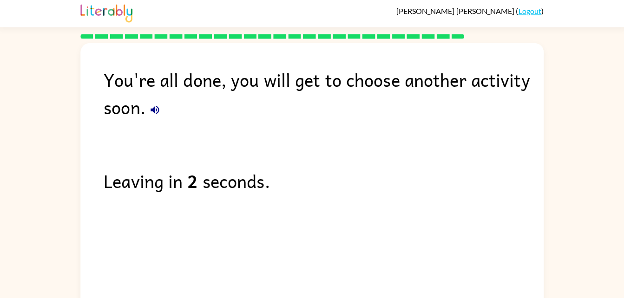
scroll to position [0, 0]
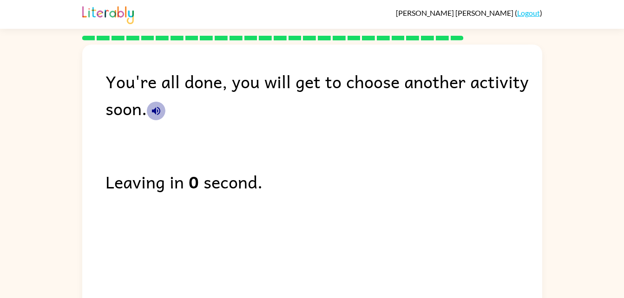
click at [154, 115] on icon "button" at bounding box center [156, 110] width 11 height 11
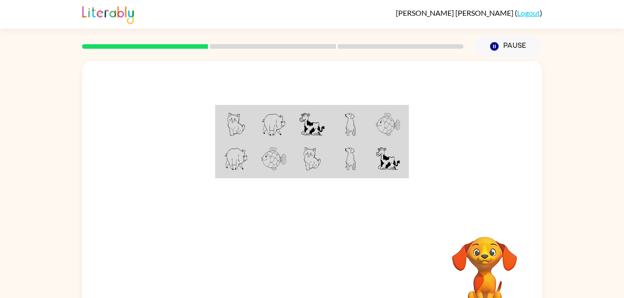
click at [357, 150] on td at bounding box center [350, 160] width 38 height 36
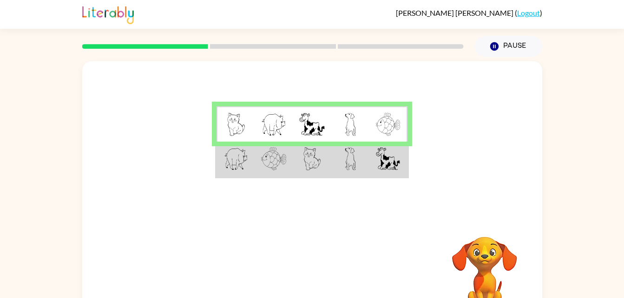
click at [350, 161] on img at bounding box center [350, 158] width 11 height 23
click at [349, 129] on img at bounding box center [350, 124] width 11 height 23
click at [324, 116] on img at bounding box center [311, 124] width 25 height 23
click at [241, 121] on img at bounding box center [236, 124] width 18 height 23
click at [286, 128] on img at bounding box center [273, 124] width 25 height 23
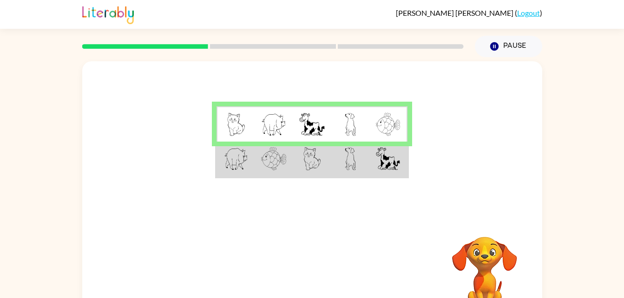
click at [312, 128] on img at bounding box center [311, 124] width 25 height 23
click at [352, 131] on img at bounding box center [350, 124] width 11 height 23
click at [378, 129] on img at bounding box center [388, 124] width 24 height 23
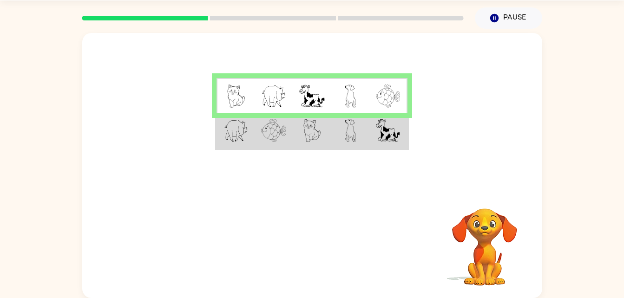
drag, startPoint x: 461, startPoint y: 45, endPoint x: 418, endPoint y: 64, distance: 46.8
click at [418, 64] on div at bounding box center [312, 111] width 460 height 156
click at [398, 88] on img at bounding box center [388, 96] width 24 height 23
click at [318, 112] on td at bounding box center [312, 96] width 38 height 36
drag, startPoint x: 318, startPoint y: 111, endPoint x: 303, endPoint y: 110, distance: 15.3
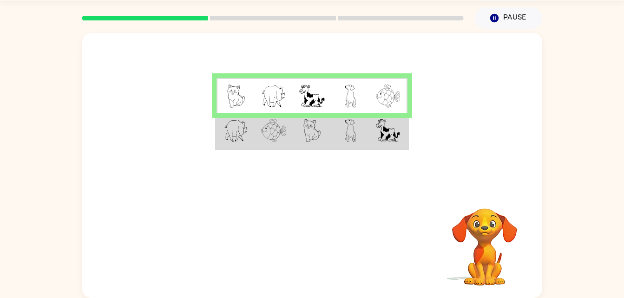
click at [303, 110] on td at bounding box center [312, 96] width 38 height 36
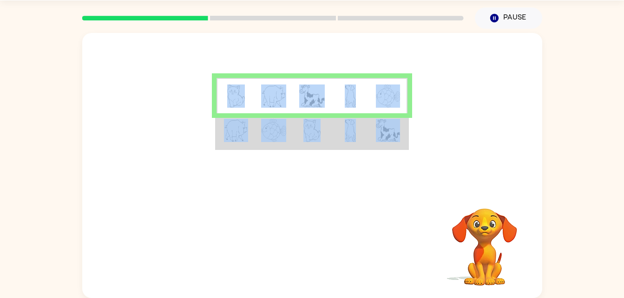
click at [303, 110] on td at bounding box center [312, 96] width 38 height 36
drag, startPoint x: 303, startPoint y: 110, endPoint x: 374, endPoint y: 49, distance: 93.6
click at [374, 49] on div at bounding box center [312, 111] width 460 height 156
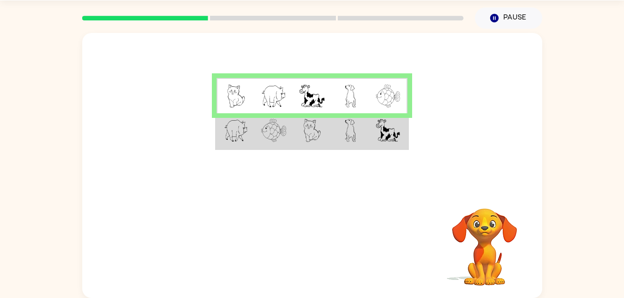
click at [243, 104] on img at bounding box center [236, 96] width 18 height 23
click at [228, 91] on img at bounding box center [236, 96] width 18 height 23
click at [238, 93] on img at bounding box center [236, 96] width 18 height 23
click at [304, 89] on img at bounding box center [311, 96] width 25 height 23
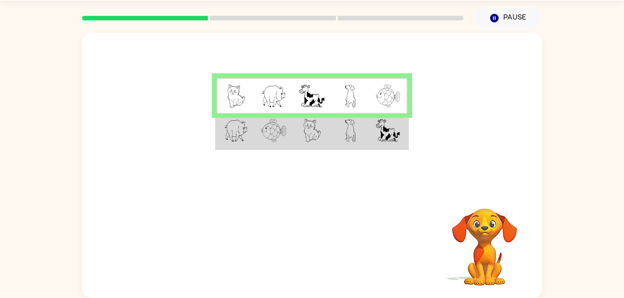
click at [303, 88] on img at bounding box center [311, 96] width 25 height 23
click at [303, 86] on img at bounding box center [311, 96] width 25 height 23
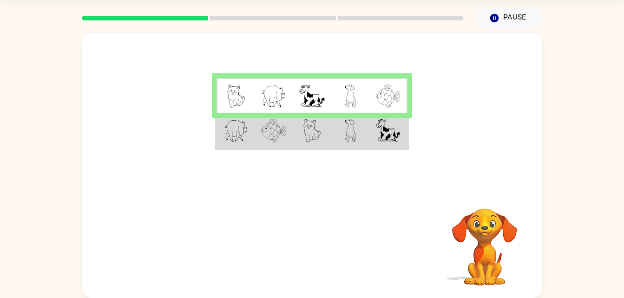
click at [303, 86] on img at bounding box center [311, 96] width 25 height 23
click at [305, 92] on img at bounding box center [311, 96] width 25 height 23
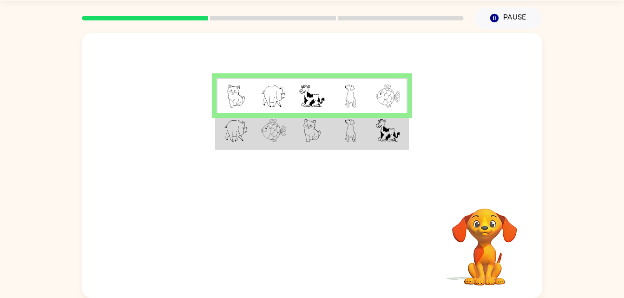
click at [305, 92] on img at bounding box center [311, 96] width 25 height 23
click at [303, 93] on img at bounding box center [311, 96] width 25 height 23
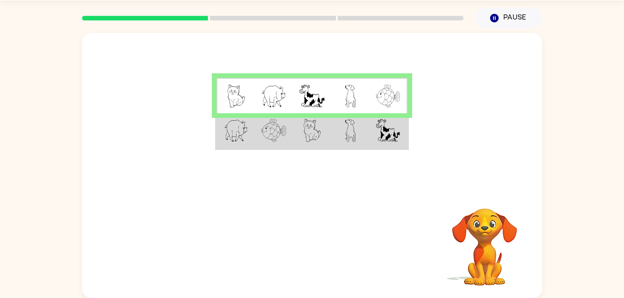
click at [303, 93] on img at bounding box center [311, 96] width 25 height 23
click at [304, 90] on img at bounding box center [311, 96] width 25 height 23
click at [315, 87] on img at bounding box center [311, 96] width 25 height 23
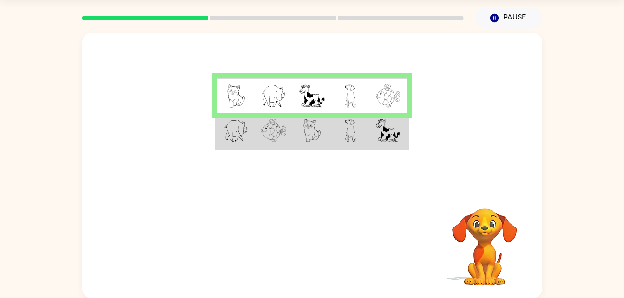
drag, startPoint x: 315, startPoint y: 87, endPoint x: 314, endPoint y: 79, distance: 8.8
click at [314, 79] on td at bounding box center [312, 96] width 38 height 36
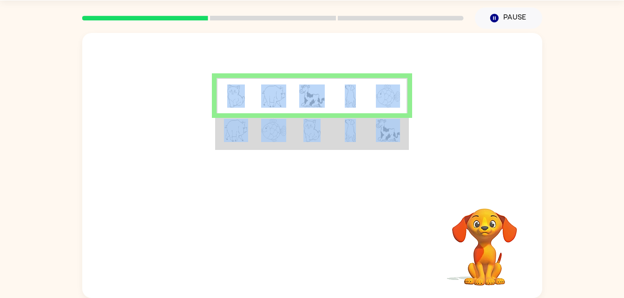
click at [314, 79] on td at bounding box center [312, 96] width 38 height 36
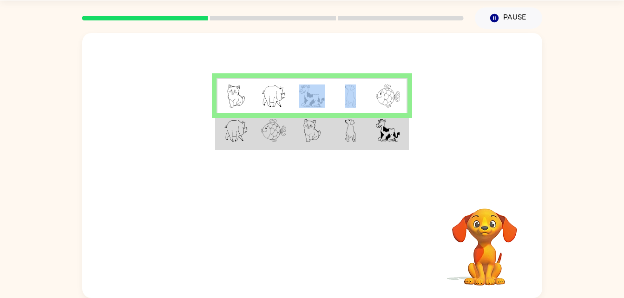
click at [314, 79] on td at bounding box center [312, 96] width 38 height 36
drag, startPoint x: 342, startPoint y: 135, endPoint x: 324, endPoint y: 136, distance: 17.7
click at [324, 136] on tr at bounding box center [312, 131] width 191 height 36
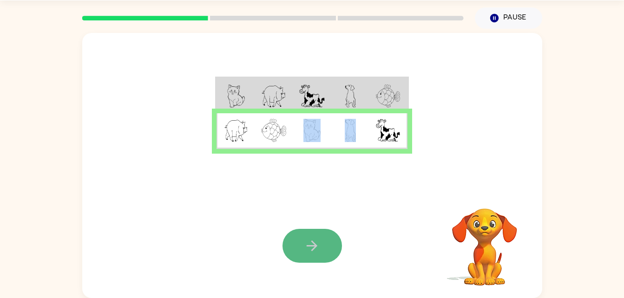
click at [304, 232] on button "button" at bounding box center [312, 246] width 59 height 34
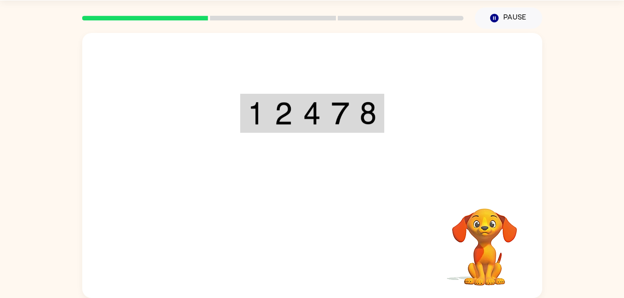
drag, startPoint x: 304, startPoint y: 232, endPoint x: 230, endPoint y: 124, distance: 131.4
click at [230, 124] on div at bounding box center [312, 111] width 460 height 156
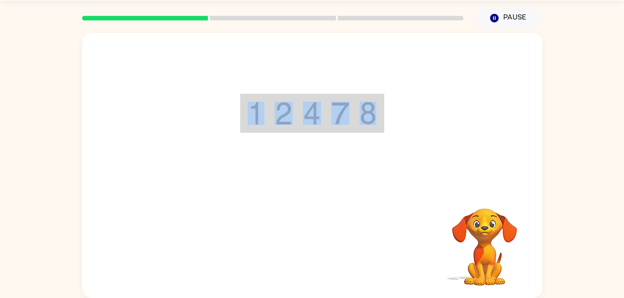
click at [230, 124] on div at bounding box center [312, 111] width 460 height 156
drag, startPoint x: 230, startPoint y: 124, endPoint x: 285, endPoint y: 48, distance: 94.1
click at [285, 48] on div at bounding box center [312, 111] width 460 height 156
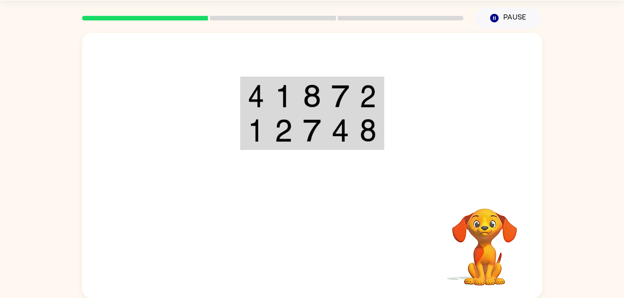
drag, startPoint x: 362, startPoint y: 156, endPoint x: 631, endPoint y: 164, distance: 268.7
click at [624, 164] on html "[PERSON_NAME] ( Logout ) Pause Pause Your browser must support playing .mp4 fil…" at bounding box center [312, 135] width 624 height 327
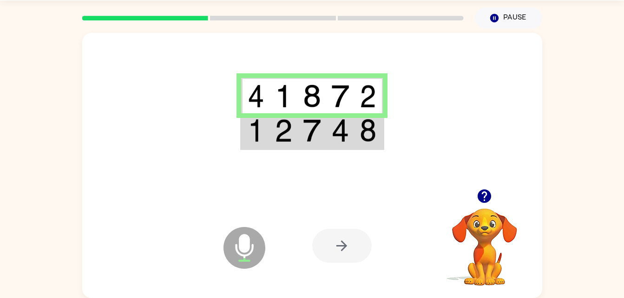
click at [267, 100] on td at bounding box center [255, 96] width 28 height 36
click at [264, 98] on img at bounding box center [256, 96] width 17 height 23
click at [262, 95] on img at bounding box center [256, 96] width 17 height 23
drag, startPoint x: 245, startPoint y: 94, endPoint x: 261, endPoint y: 94, distance: 15.8
click at [261, 94] on td at bounding box center [255, 96] width 28 height 36
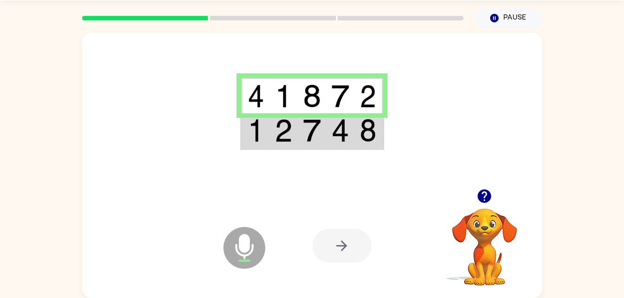
click at [261, 94] on img at bounding box center [256, 96] width 17 height 23
click at [282, 94] on img at bounding box center [284, 96] width 18 height 23
click at [311, 98] on img at bounding box center [312, 96] width 18 height 23
click at [369, 99] on img at bounding box center [368, 96] width 17 height 23
click at [365, 102] on img at bounding box center [368, 96] width 17 height 23
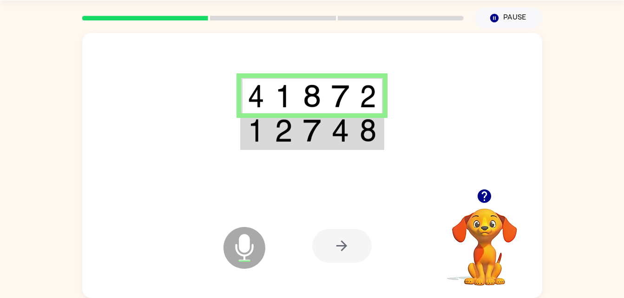
drag, startPoint x: 271, startPoint y: 128, endPoint x: 259, endPoint y: 128, distance: 12.1
click at [264, 128] on tr at bounding box center [312, 131] width 142 height 36
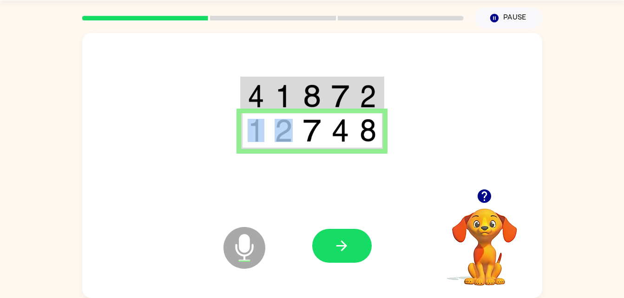
click at [259, 128] on img at bounding box center [256, 130] width 17 height 23
click at [340, 263] on button "button" at bounding box center [341, 246] width 59 height 34
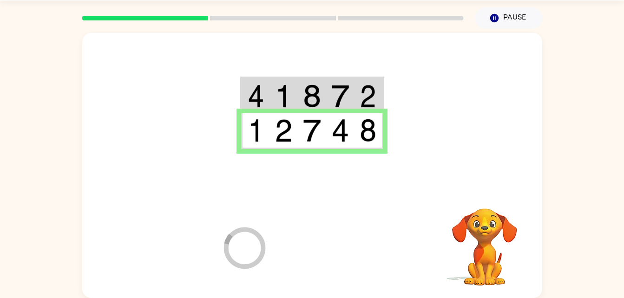
click at [340, 257] on div at bounding box center [380, 246] width 137 height 105
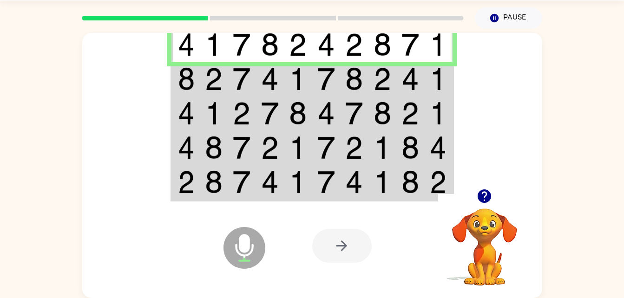
click at [192, 82] on img at bounding box center [186, 78] width 17 height 23
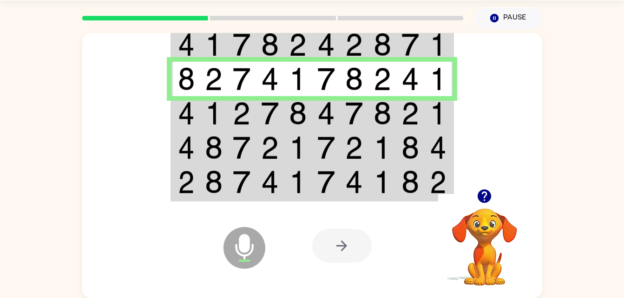
click at [196, 122] on td at bounding box center [185, 113] width 28 height 34
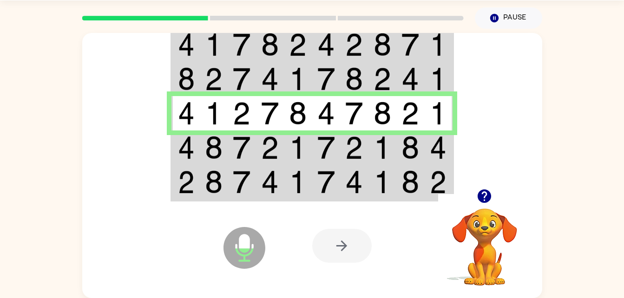
click at [203, 141] on td at bounding box center [214, 148] width 28 height 34
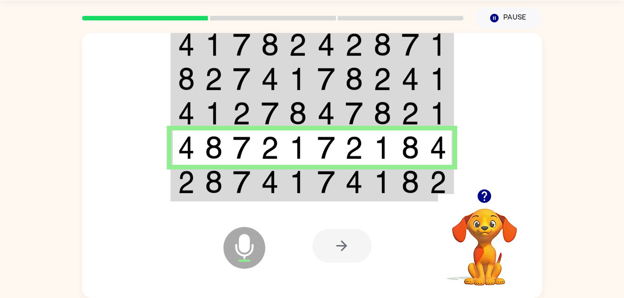
click at [245, 192] on icon at bounding box center [244, 227] width 23 height 70
click at [245, 192] on img at bounding box center [242, 182] width 18 height 23
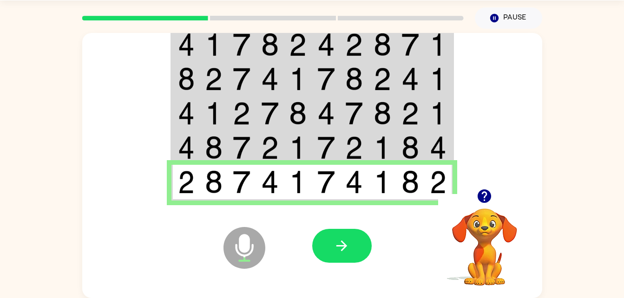
click at [245, 192] on img at bounding box center [242, 182] width 18 height 23
click at [349, 235] on button "button" at bounding box center [341, 246] width 59 height 34
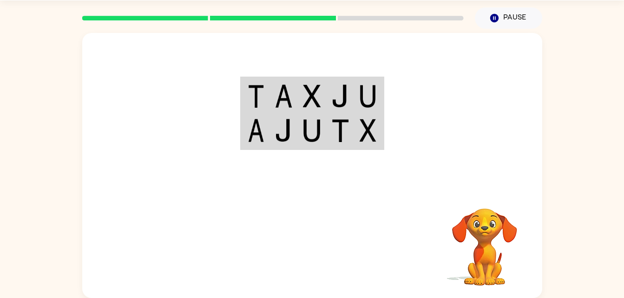
click at [283, 90] on img at bounding box center [284, 96] width 18 height 23
click at [275, 91] on img at bounding box center [284, 96] width 18 height 23
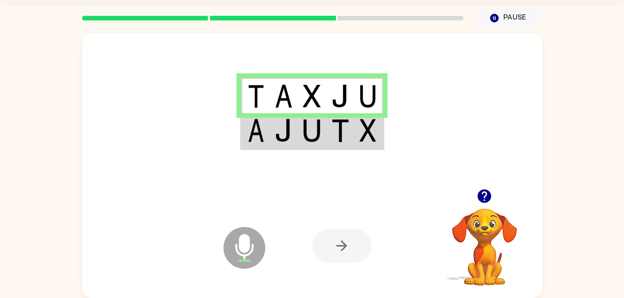
click at [258, 133] on img at bounding box center [256, 130] width 17 height 23
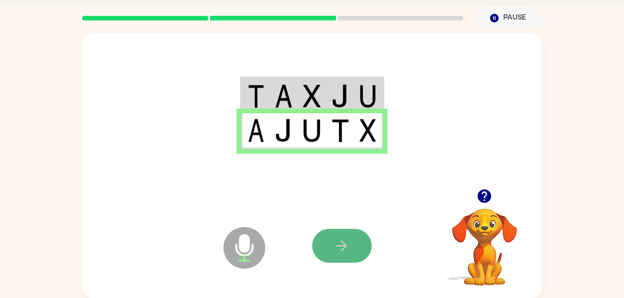
click at [358, 246] on button "button" at bounding box center [341, 246] width 59 height 34
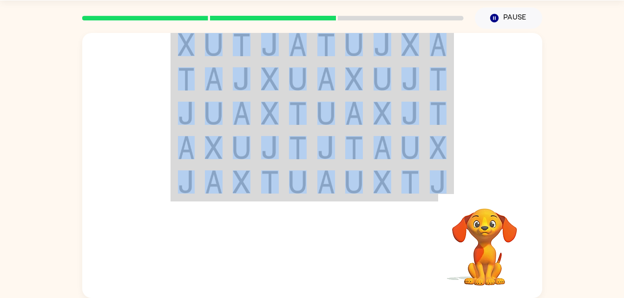
drag, startPoint x: 362, startPoint y: 240, endPoint x: 366, endPoint y: 202, distance: 38.3
click at [185, 40] on img at bounding box center [186, 44] width 17 height 23
drag, startPoint x: 167, startPoint y: 46, endPoint x: 74, endPoint y: 85, distance: 101.2
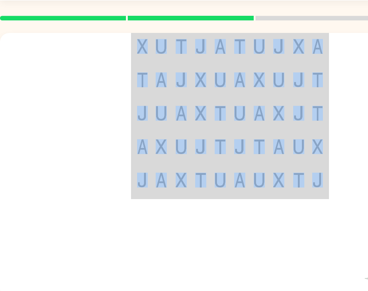
click at [112, 113] on div at bounding box center [230, 111] width 460 height 156
click at [74, 98] on div at bounding box center [230, 111] width 460 height 156
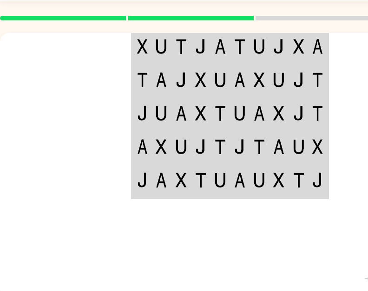
click at [48, 181] on div at bounding box center [230, 111] width 460 height 156
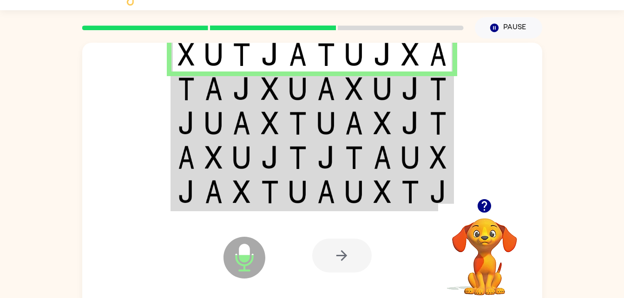
scroll to position [20, 0]
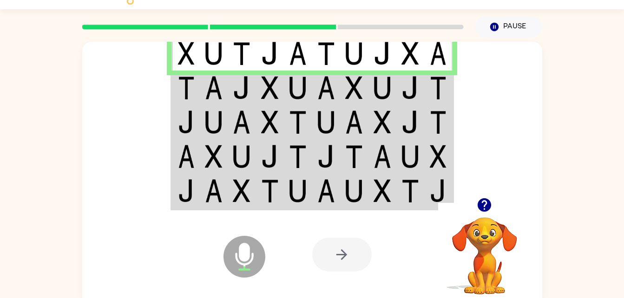
click at [178, 86] on img at bounding box center [186, 87] width 17 height 23
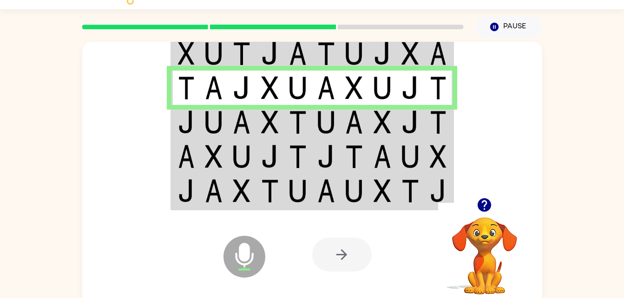
click at [195, 127] on td at bounding box center [185, 122] width 28 height 34
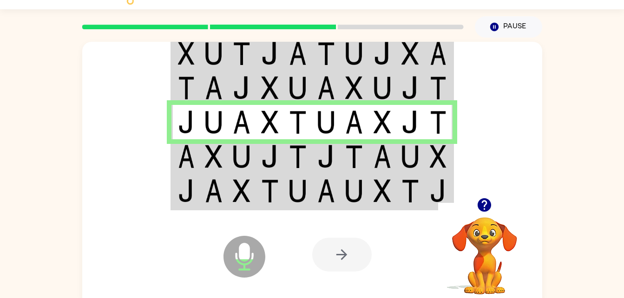
click at [199, 171] on td at bounding box center [185, 156] width 28 height 34
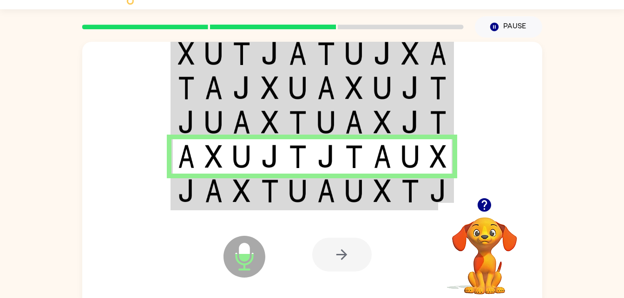
click at [195, 194] on td at bounding box center [185, 192] width 28 height 36
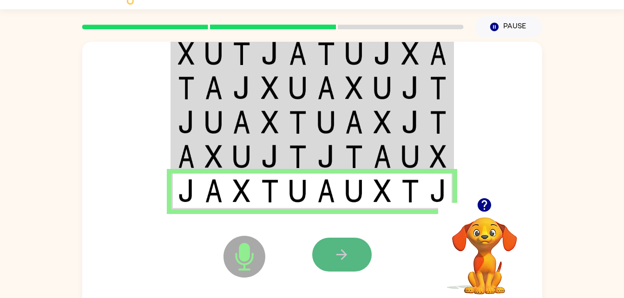
click at [353, 270] on button "button" at bounding box center [341, 255] width 59 height 34
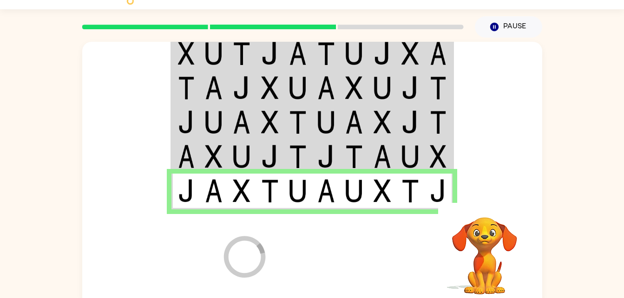
scroll to position [12, 0]
